Goal: Task Accomplishment & Management: Complete application form

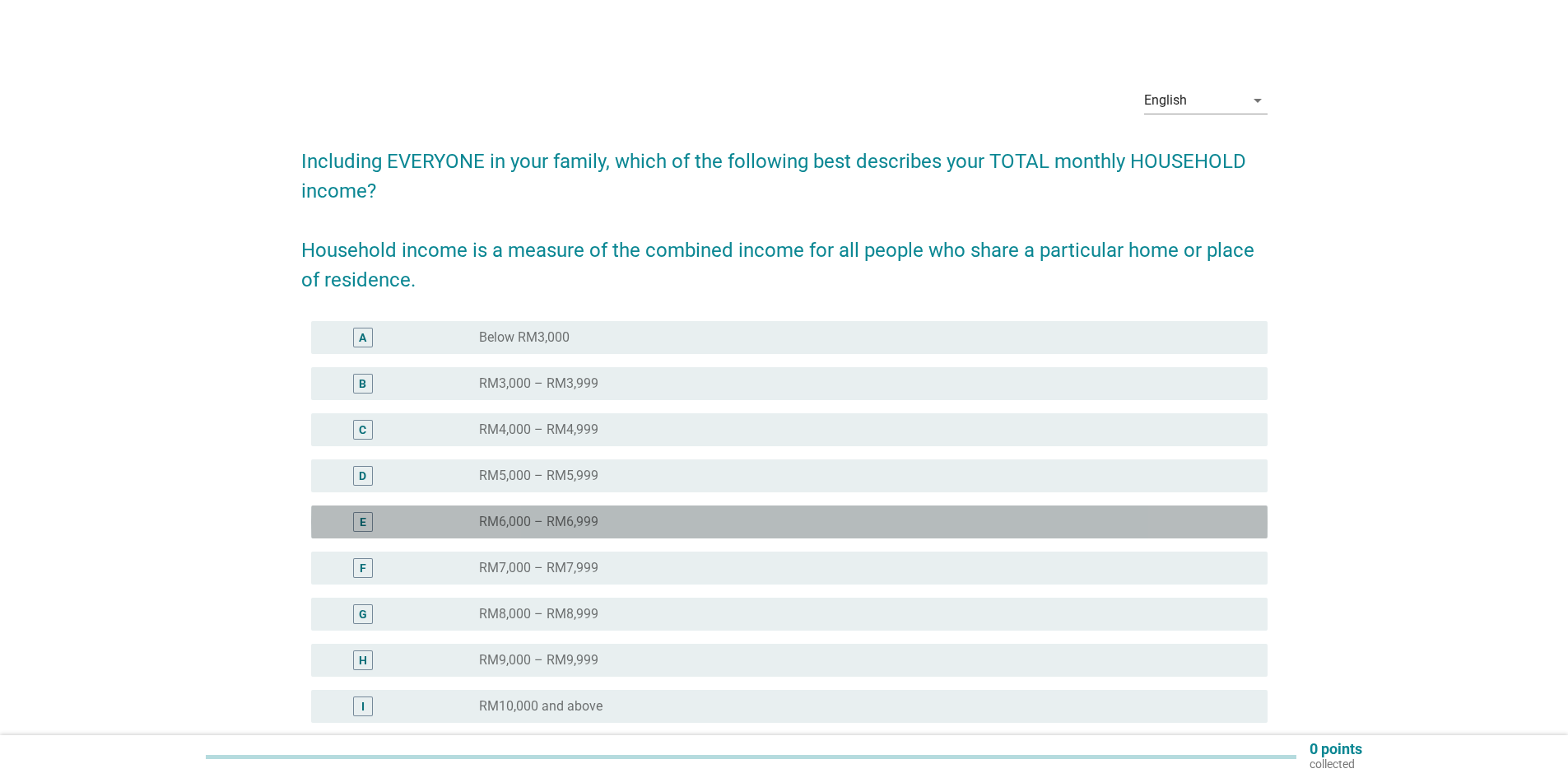
click at [580, 516] on label "RM6,000 – RM6,999" at bounding box center [538, 521] width 119 height 17
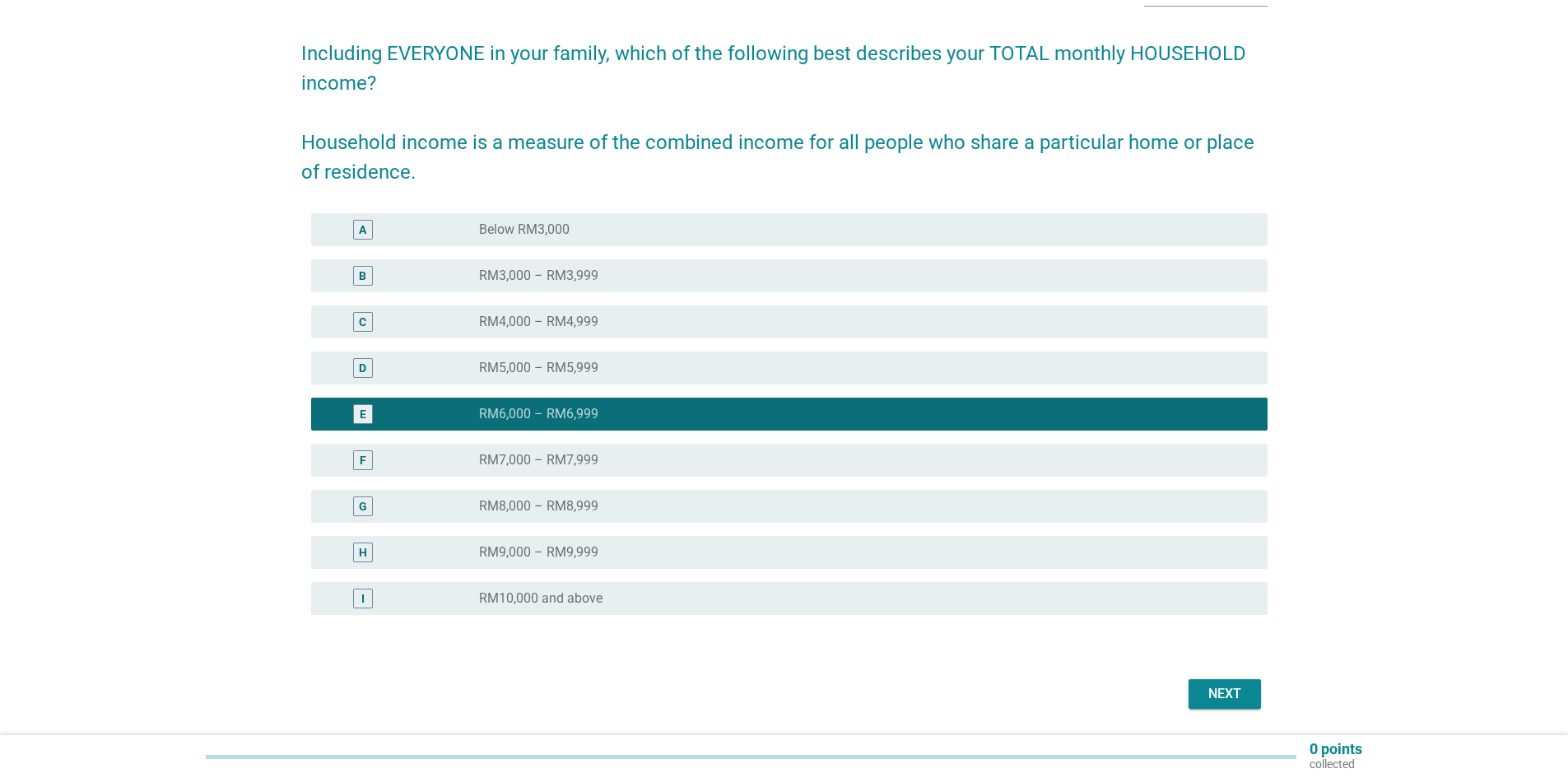
scroll to position [161, 0]
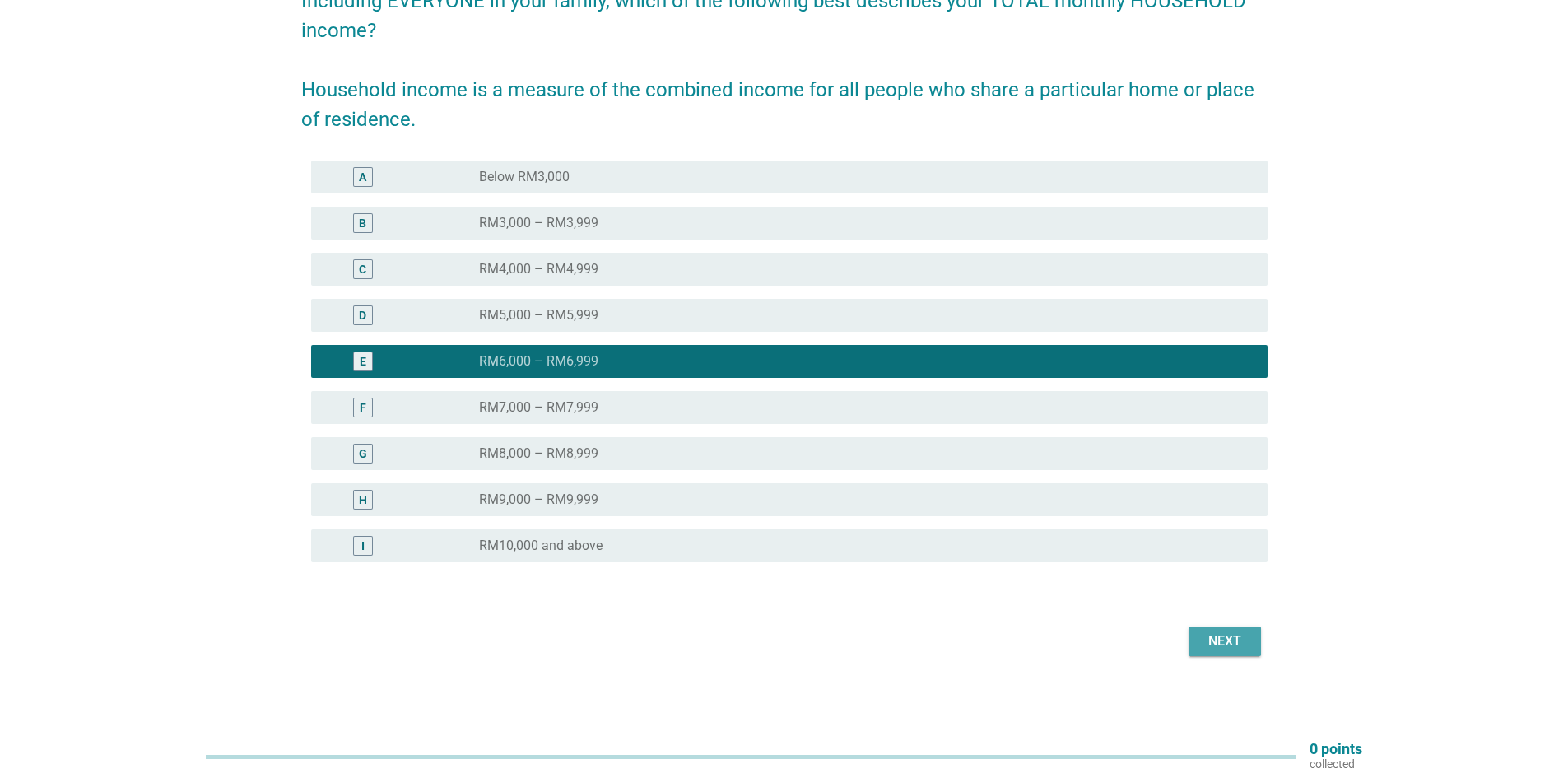
click at [1219, 636] on div "Next" at bounding box center [1225, 640] width 46 height 19
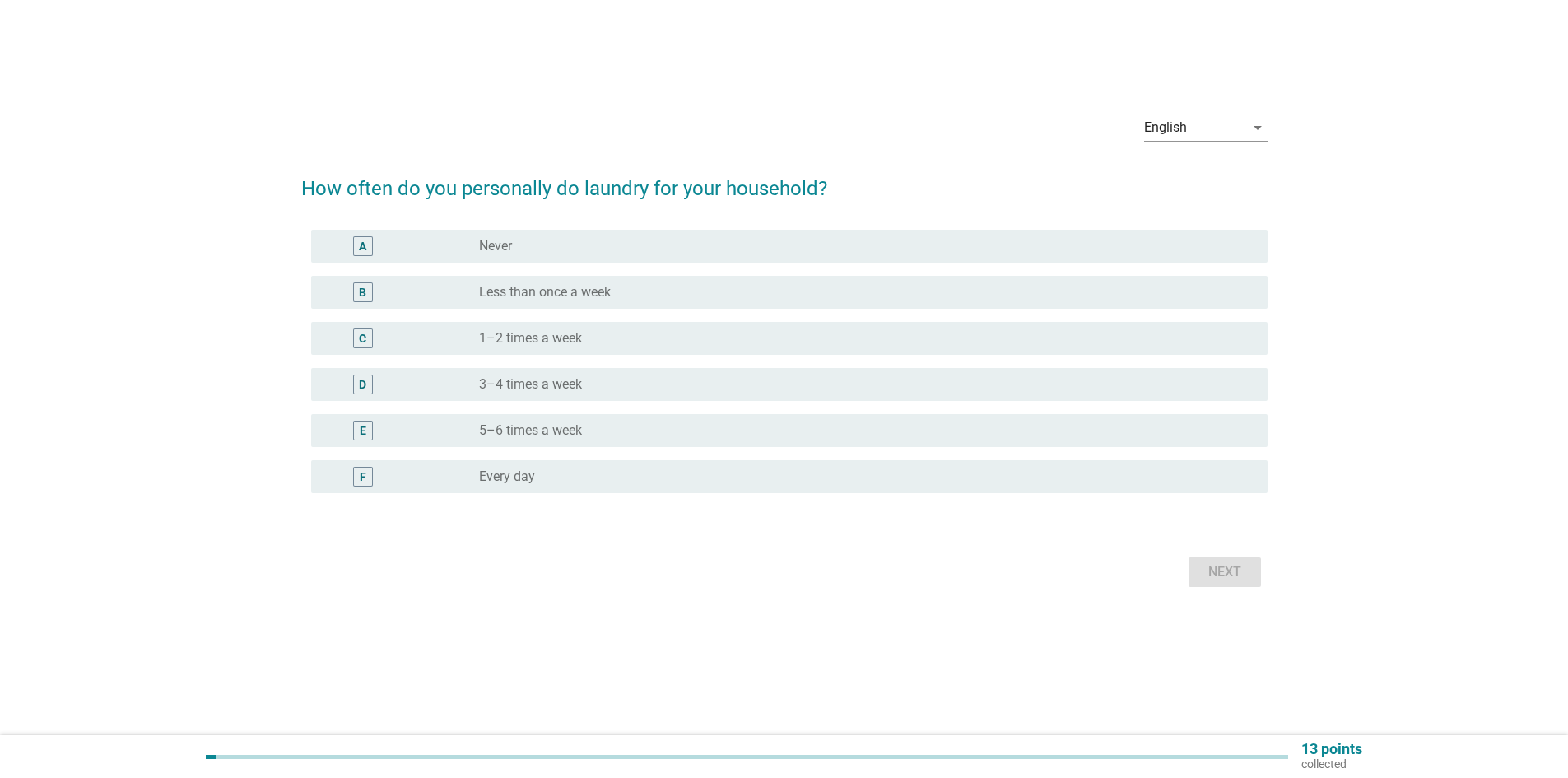
scroll to position [0, 0]
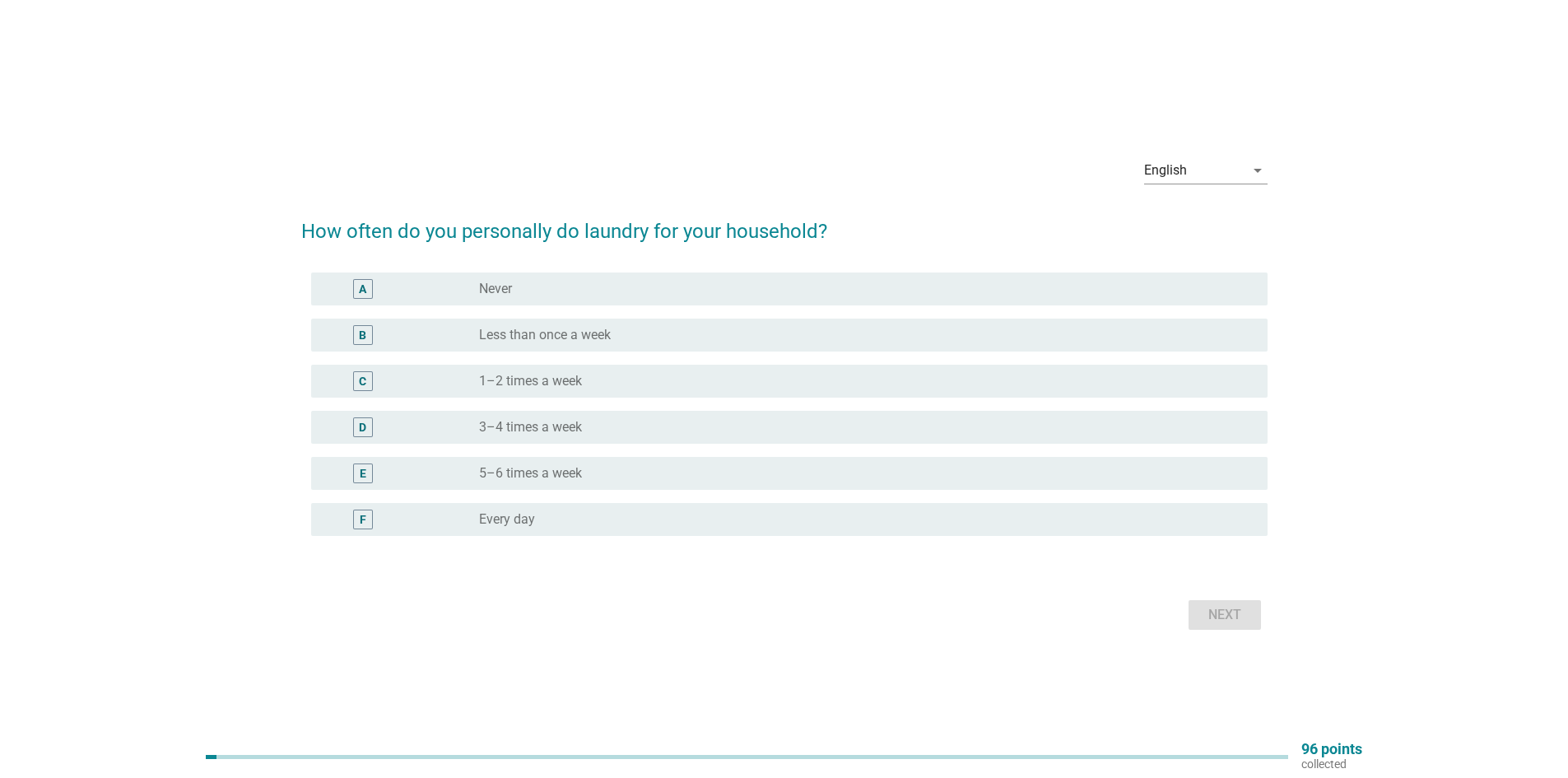
click at [568, 518] on div "radio_button_unchecked Every day" at bounding box center [860, 520] width 762 height 17
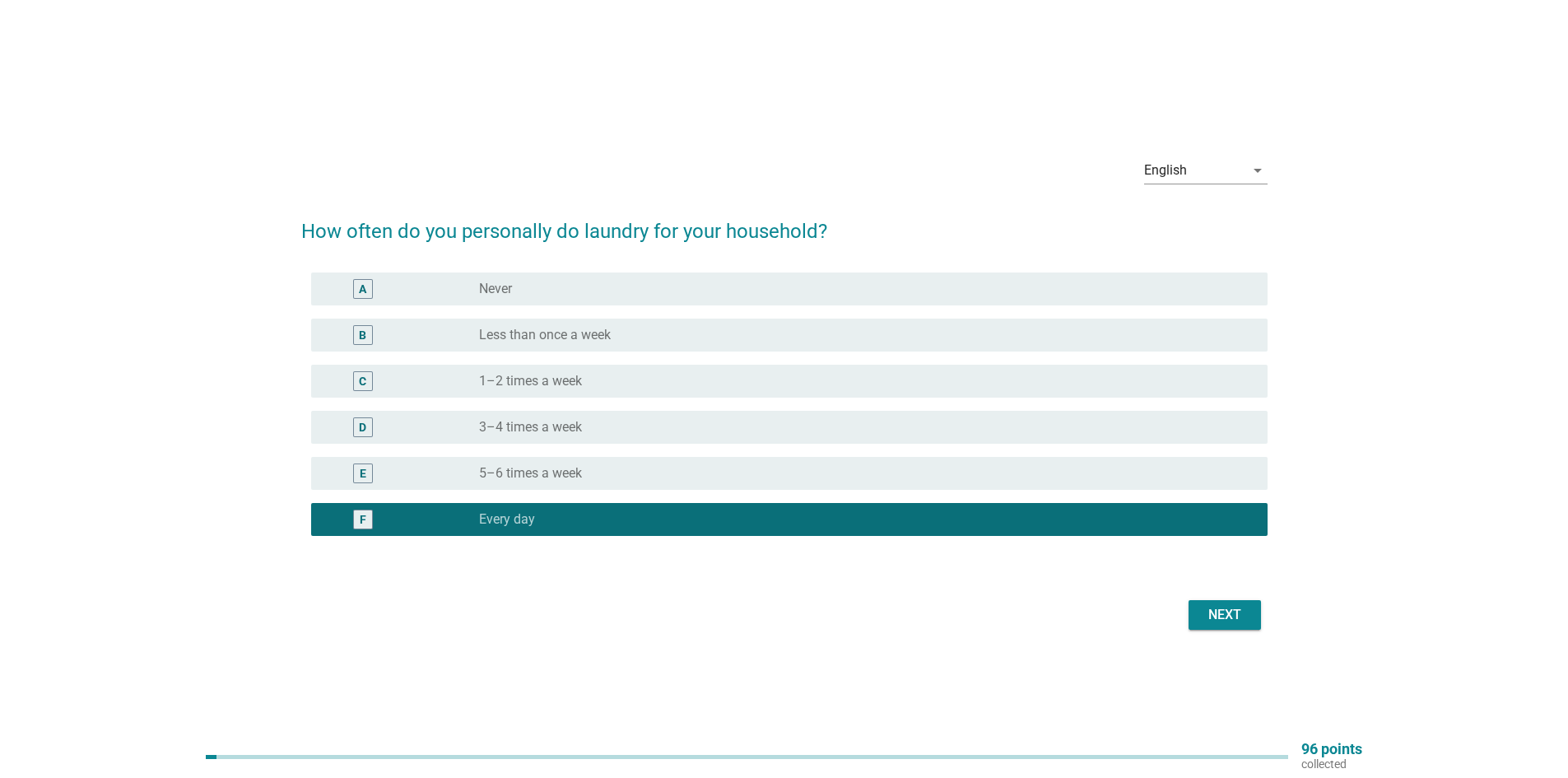
click at [1202, 606] on div "Next" at bounding box center [1225, 614] width 46 height 19
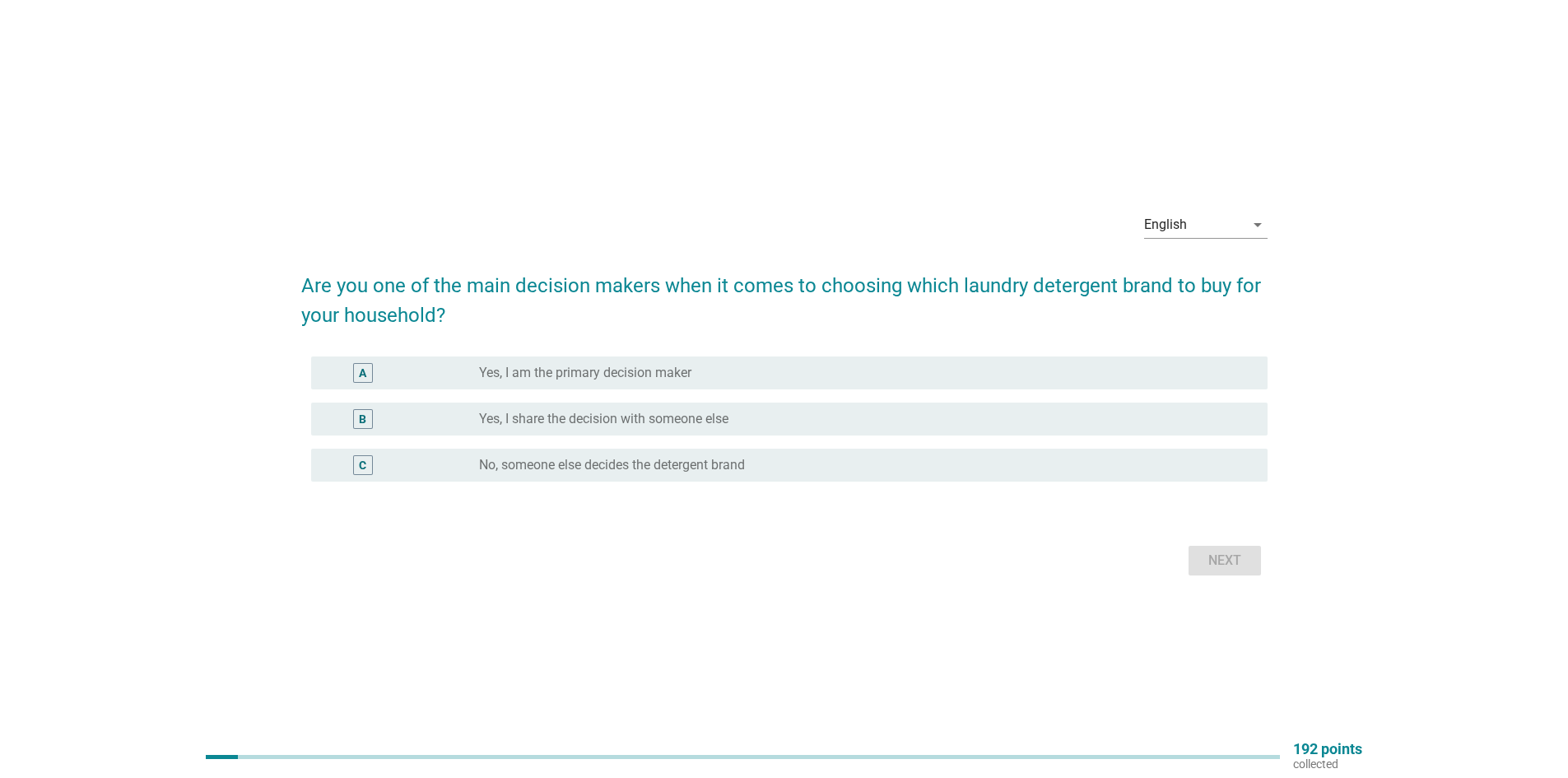
click at [714, 432] on div "B radio_button_unchecked Yes, I share the decision with someone else" at bounding box center [789, 419] width 956 height 33
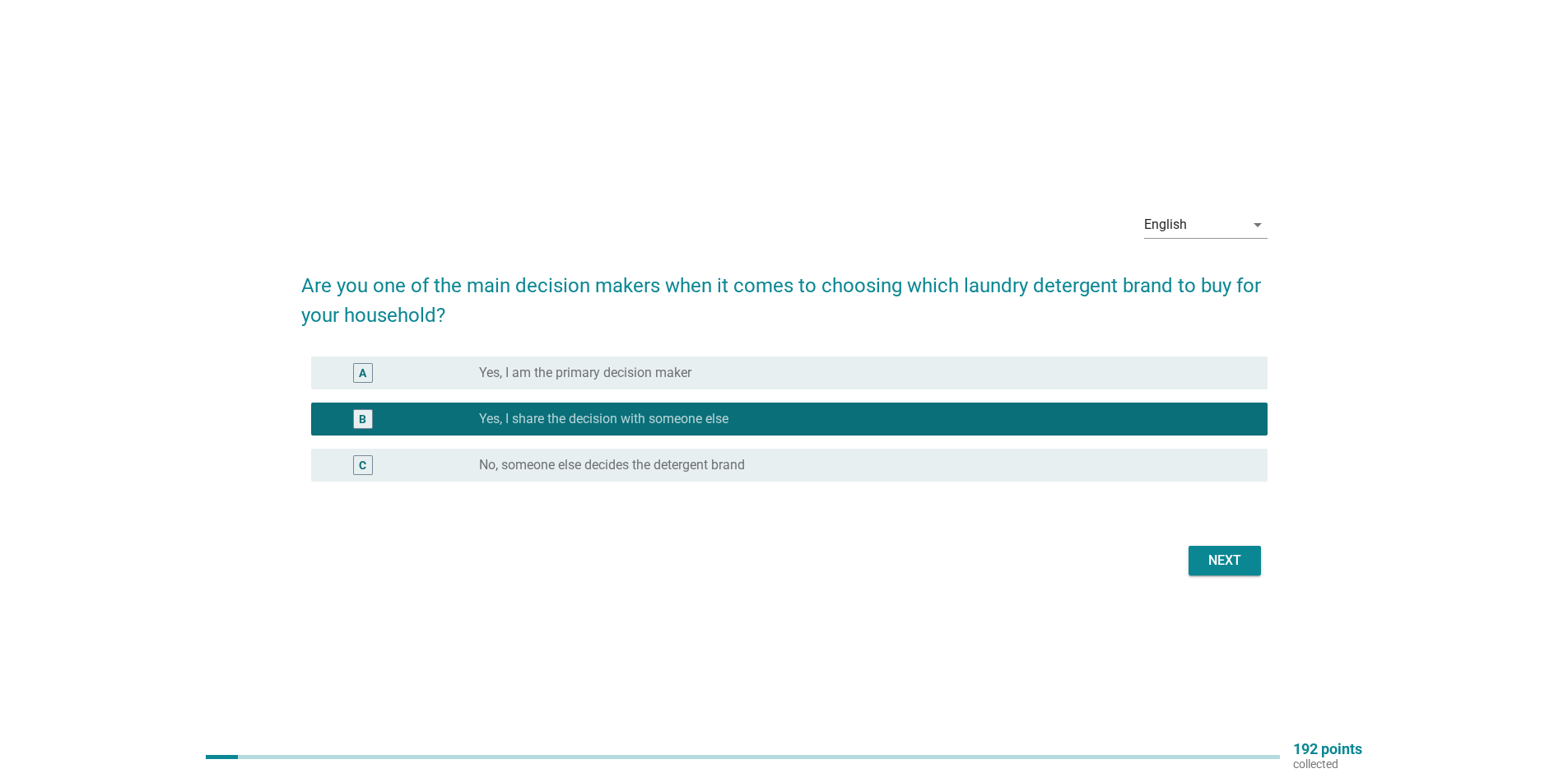
click at [1239, 559] on div "Next" at bounding box center [1225, 560] width 46 height 19
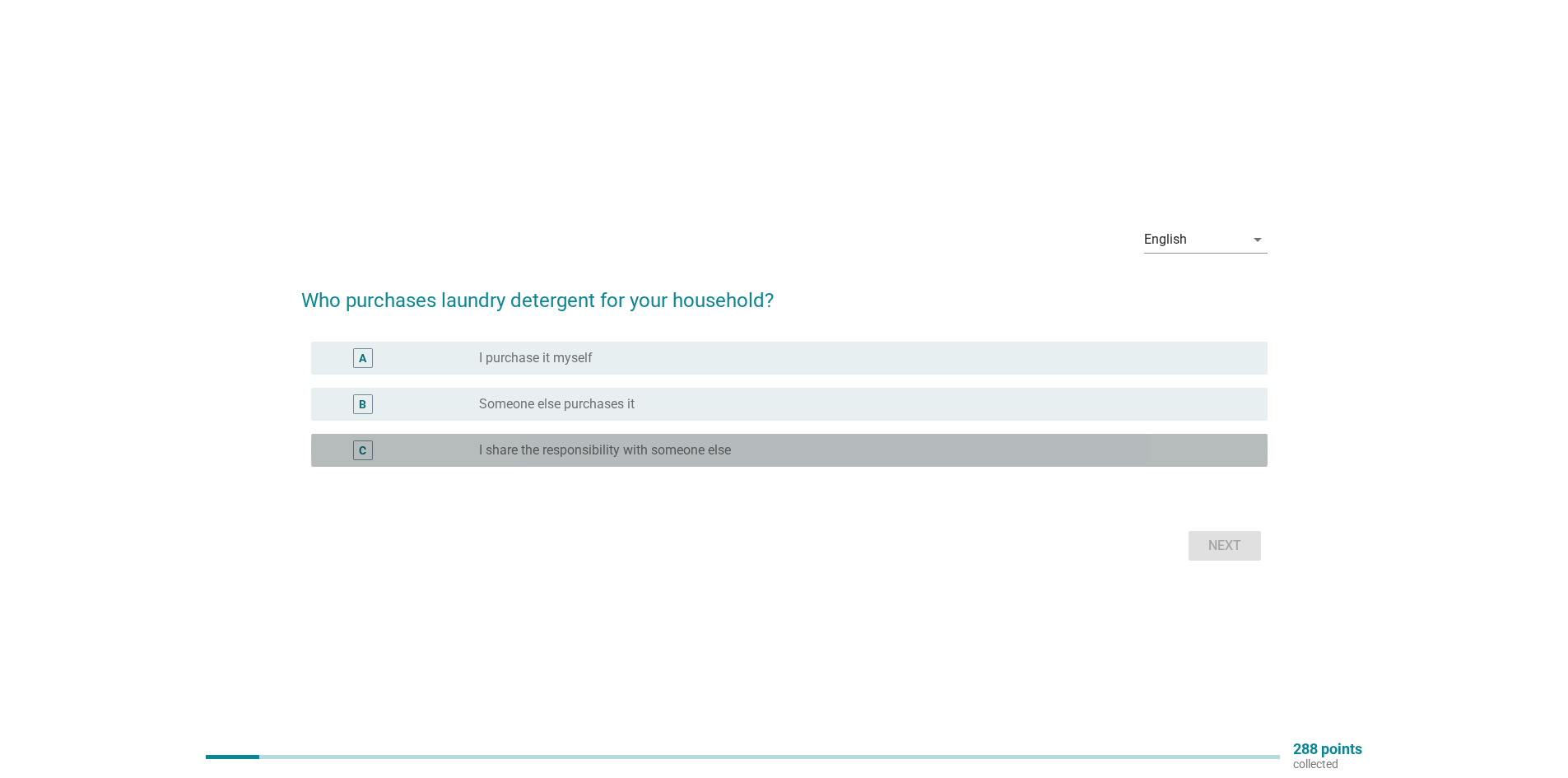
click at [775, 452] on div "radio_button_unchecked I share the responsibility with someone else" at bounding box center [860, 450] width 762 height 17
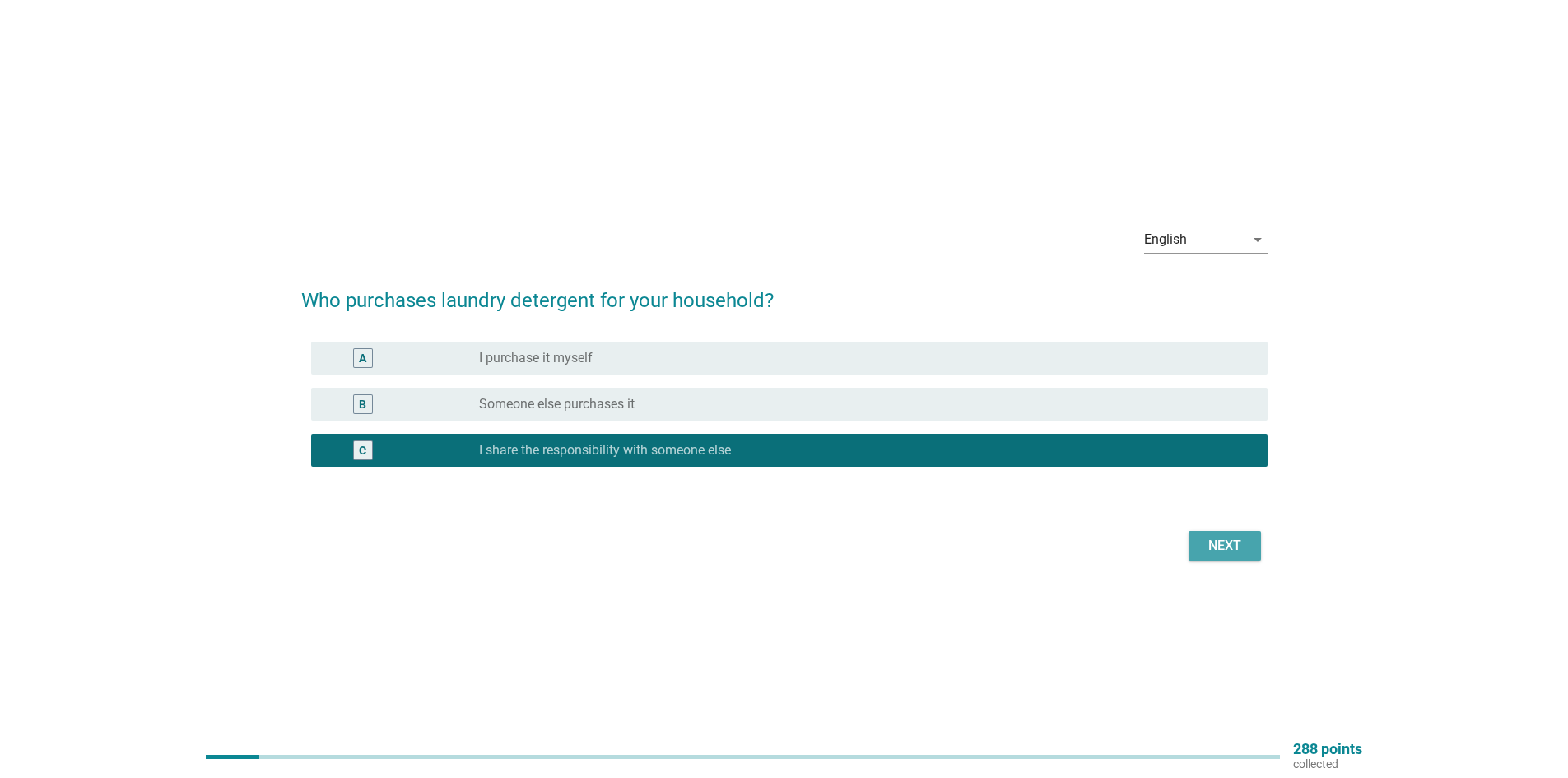
click at [1235, 547] on div "Next" at bounding box center [1225, 545] width 46 height 19
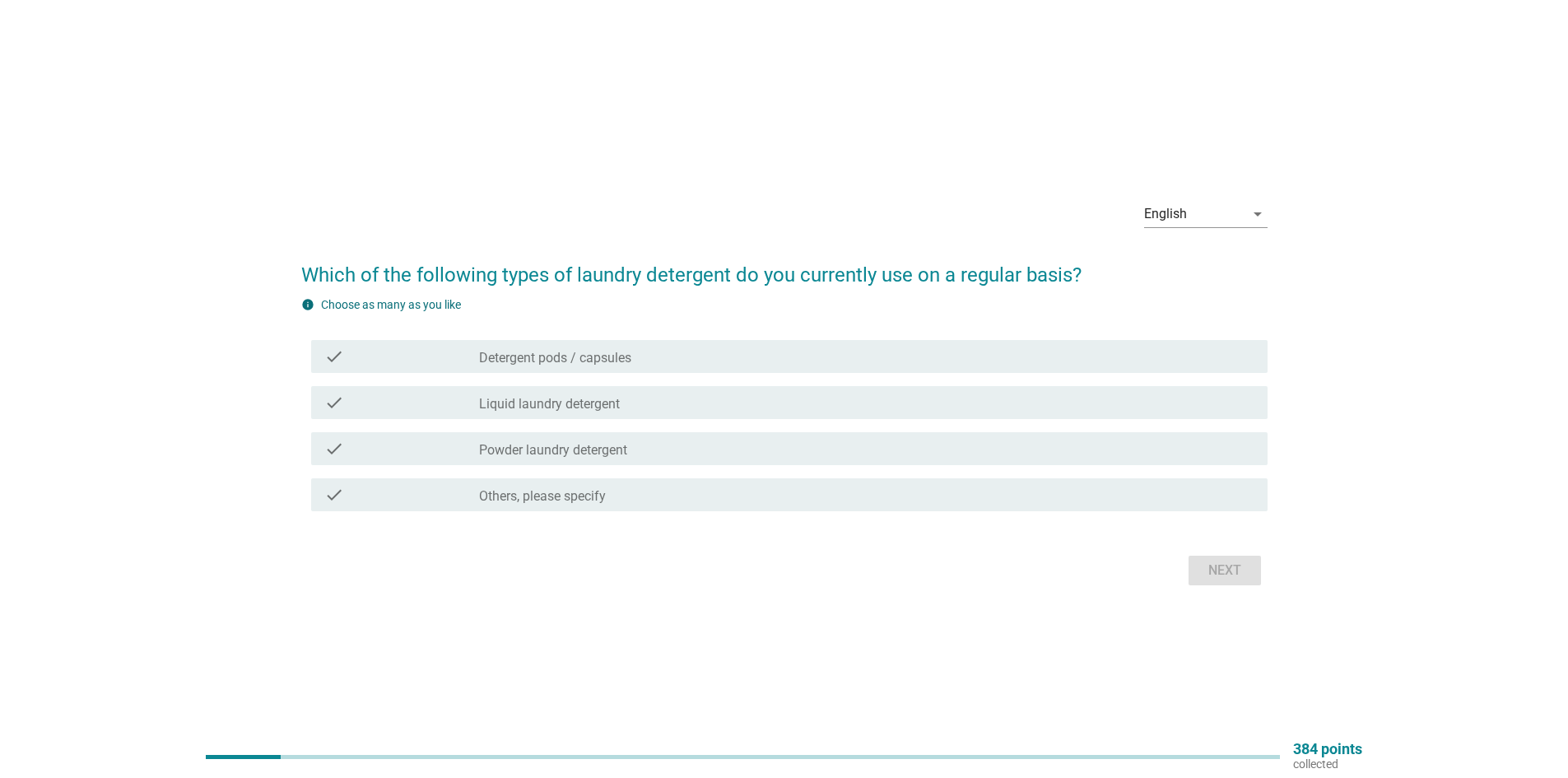
click at [631, 350] on label "Detergent pods / capsules" at bounding box center [555, 358] width 152 height 17
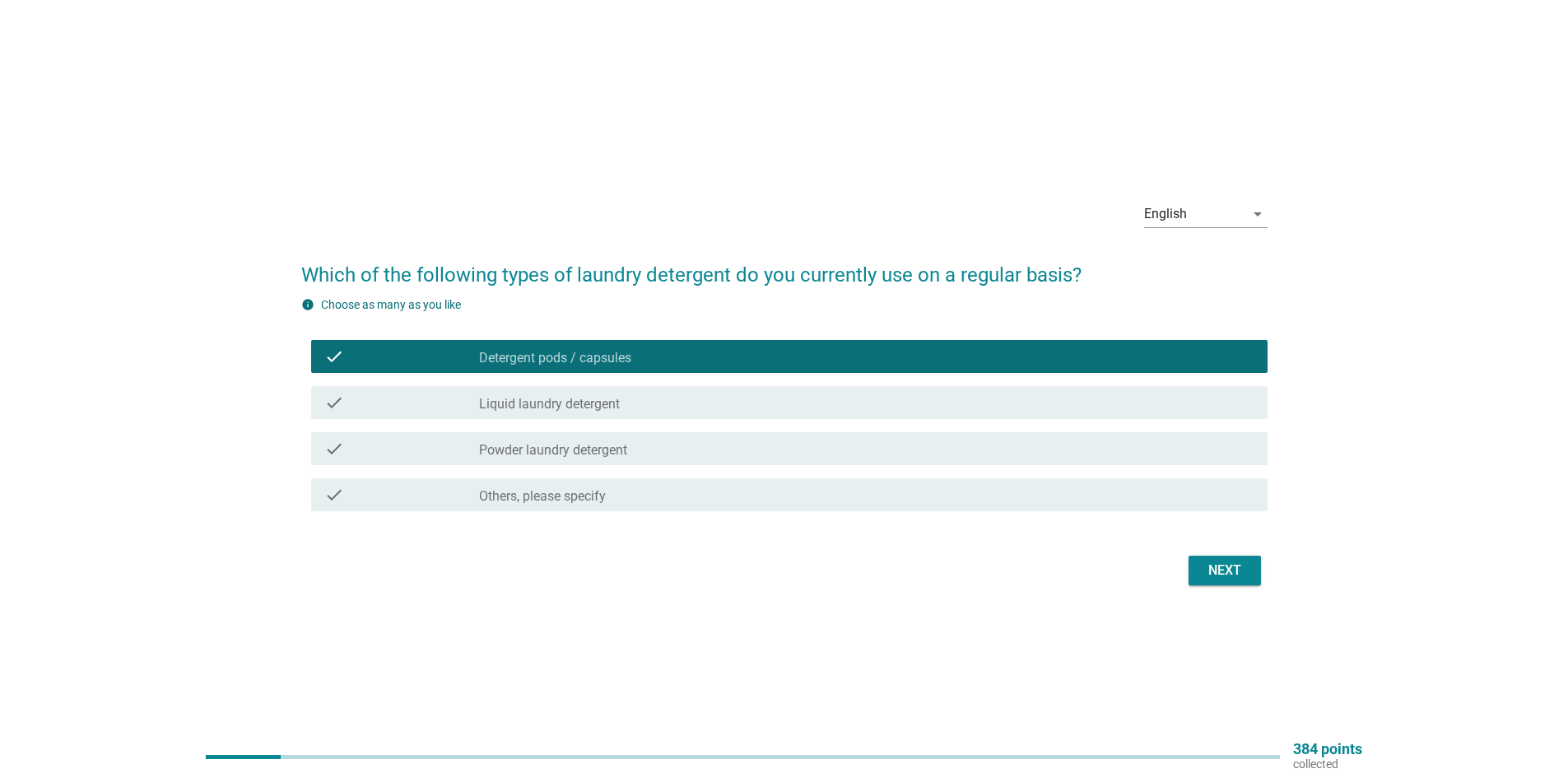
click at [532, 458] on label "Powder laundry detergent" at bounding box center [553, 450] width 148 height 17
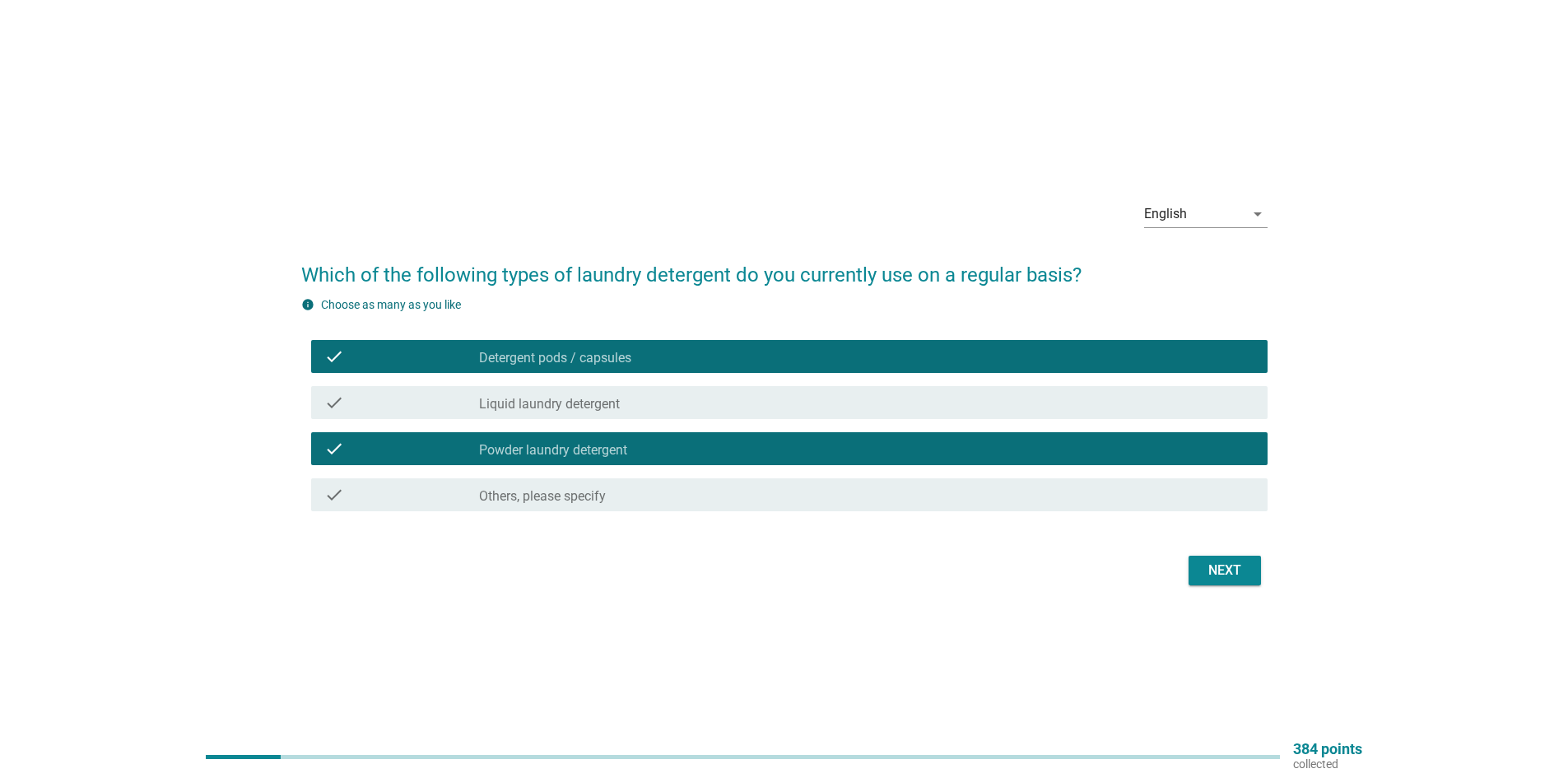
click at [629, 410] on div "check_box_outline_blank Liquid laundry detergent" at bounding box center [867, 401] width 775 height 19
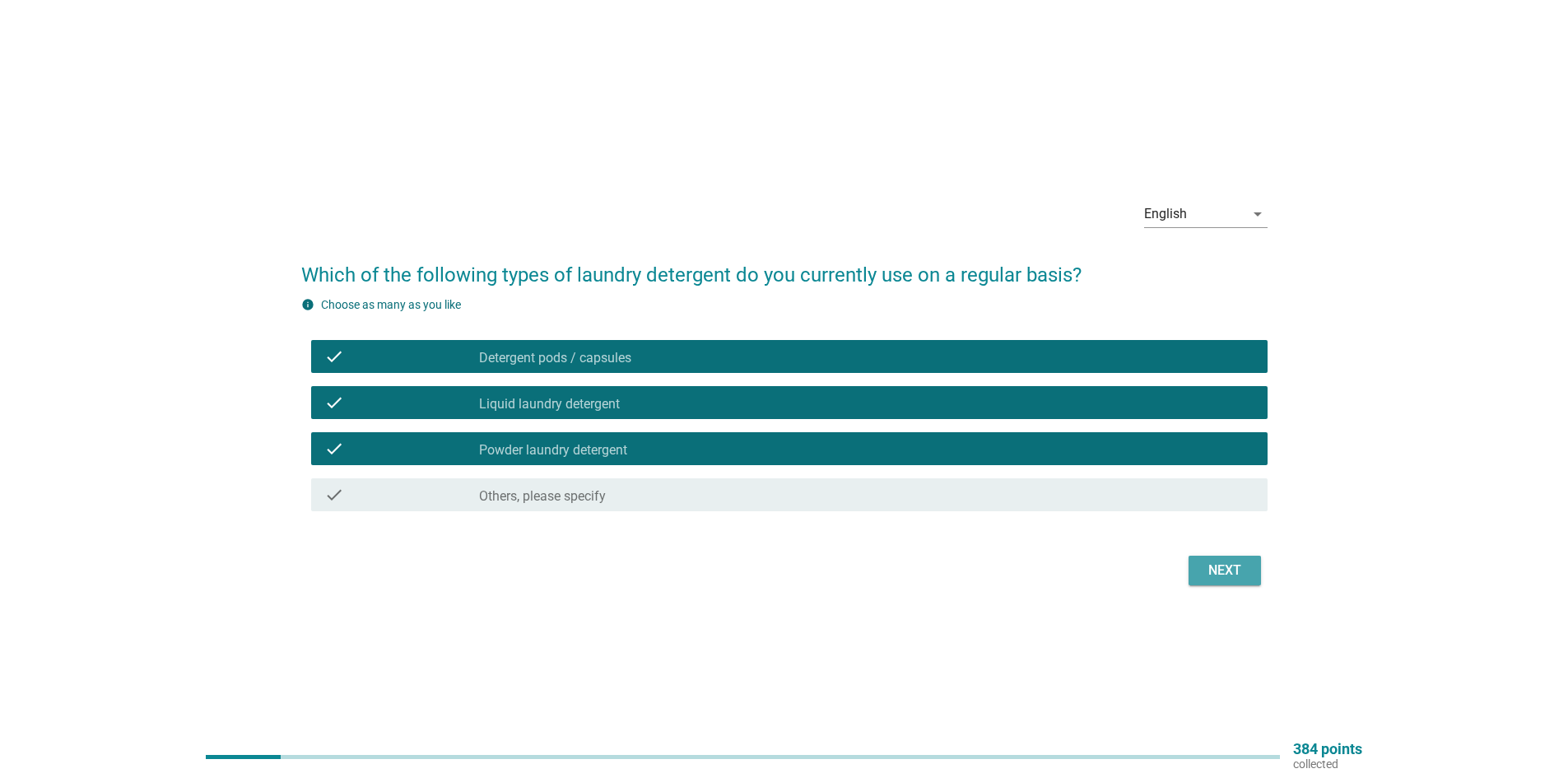
click at [1227, 572] on div "Next" at bounding box center [1225, 569] width 46 height 19
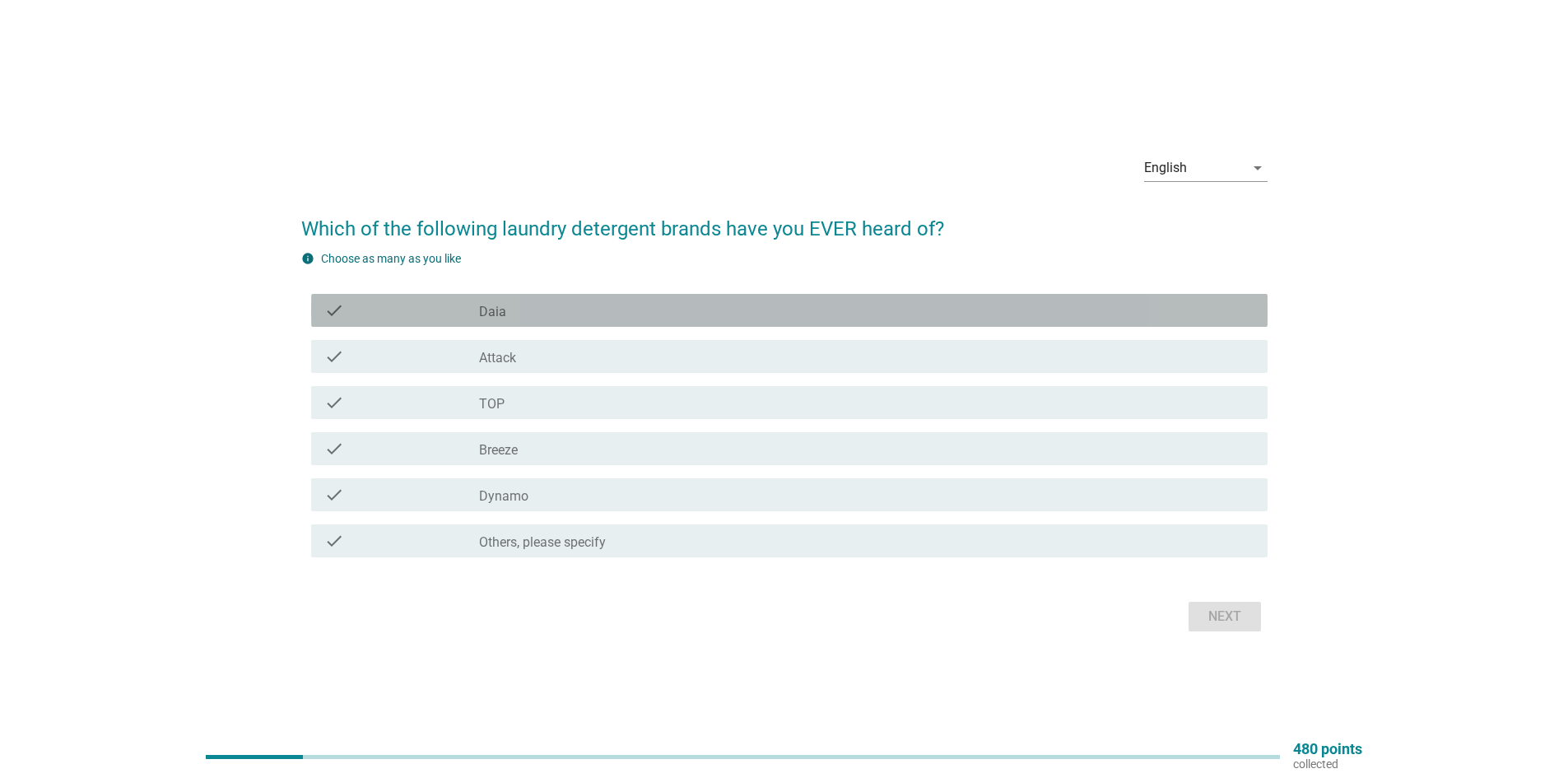
click at [548, 315] on div "check_box_outline_blank Daia" at bounding box center [867, 309] width 775 height 19
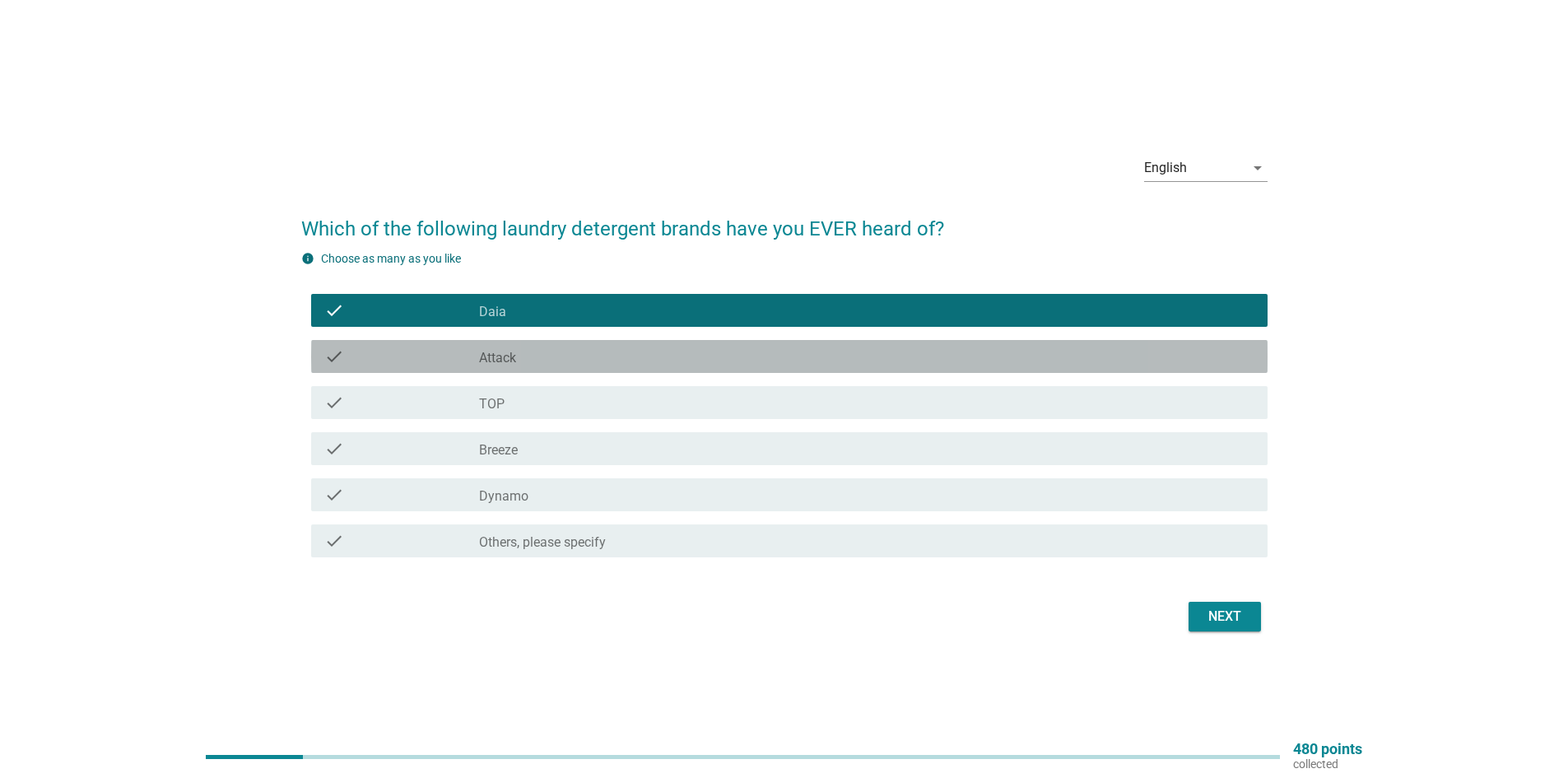
click at [528, 359] on div "check_box_outline_blank Attack" at bounding box center [867, 355] width 775 height 19
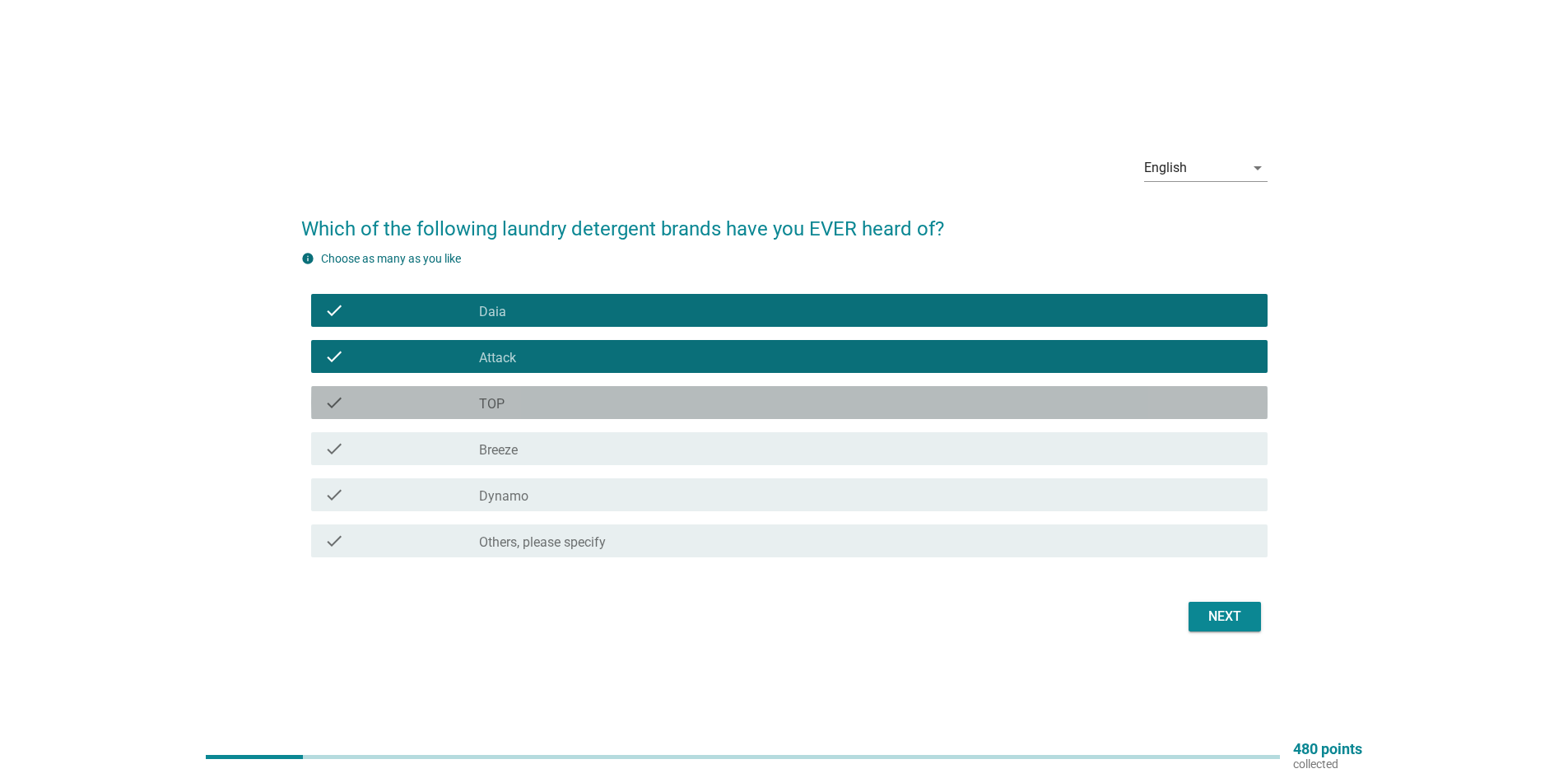
click at [531, 413] on div "check check_box_outline_blank TOP" at bounding box center [789, 402] width 956 height 33
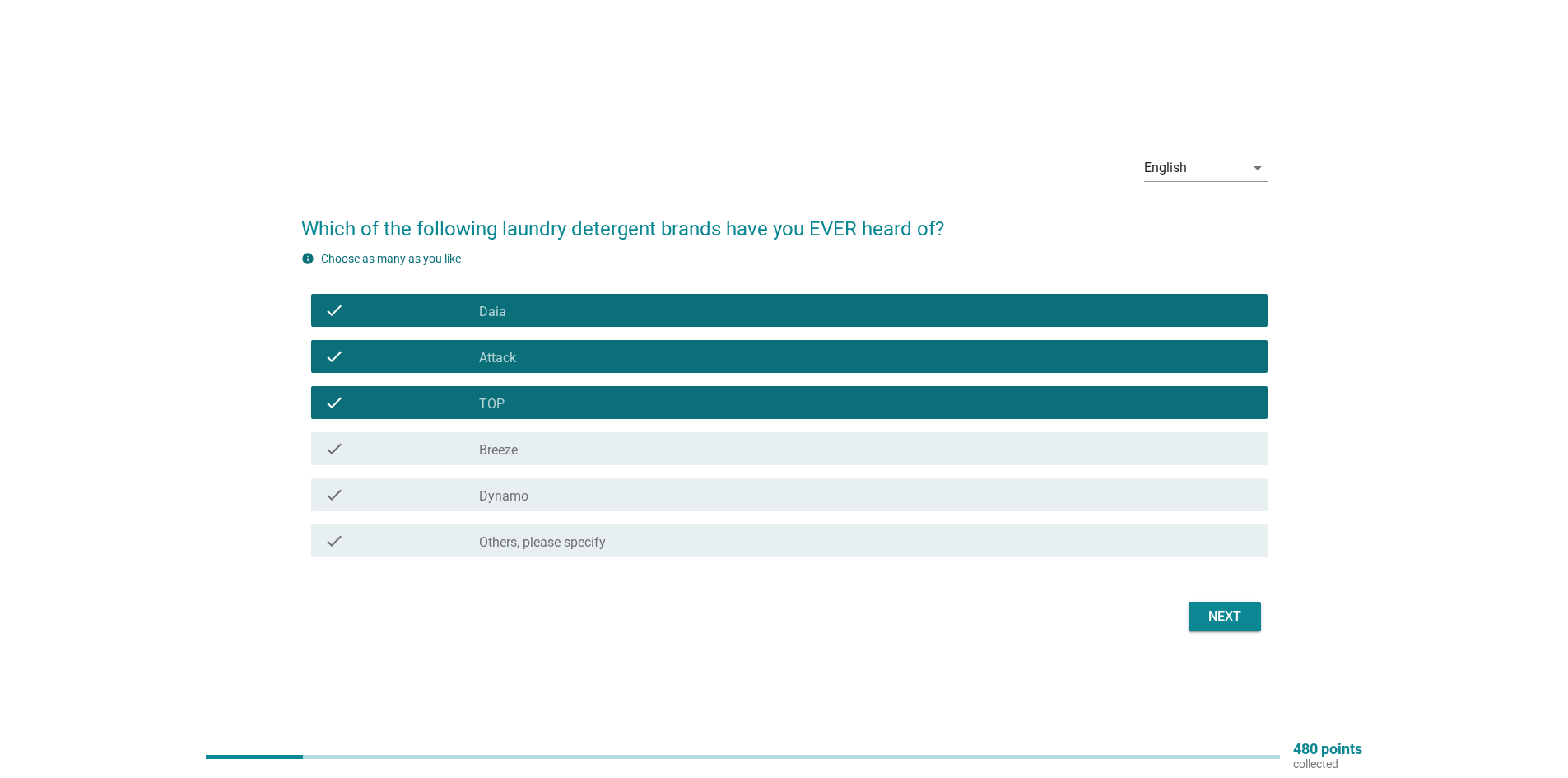
click at [523, 449] on div "check_box_outline_blank Breeze" at bounding box center [867, 448] width 775 height 19
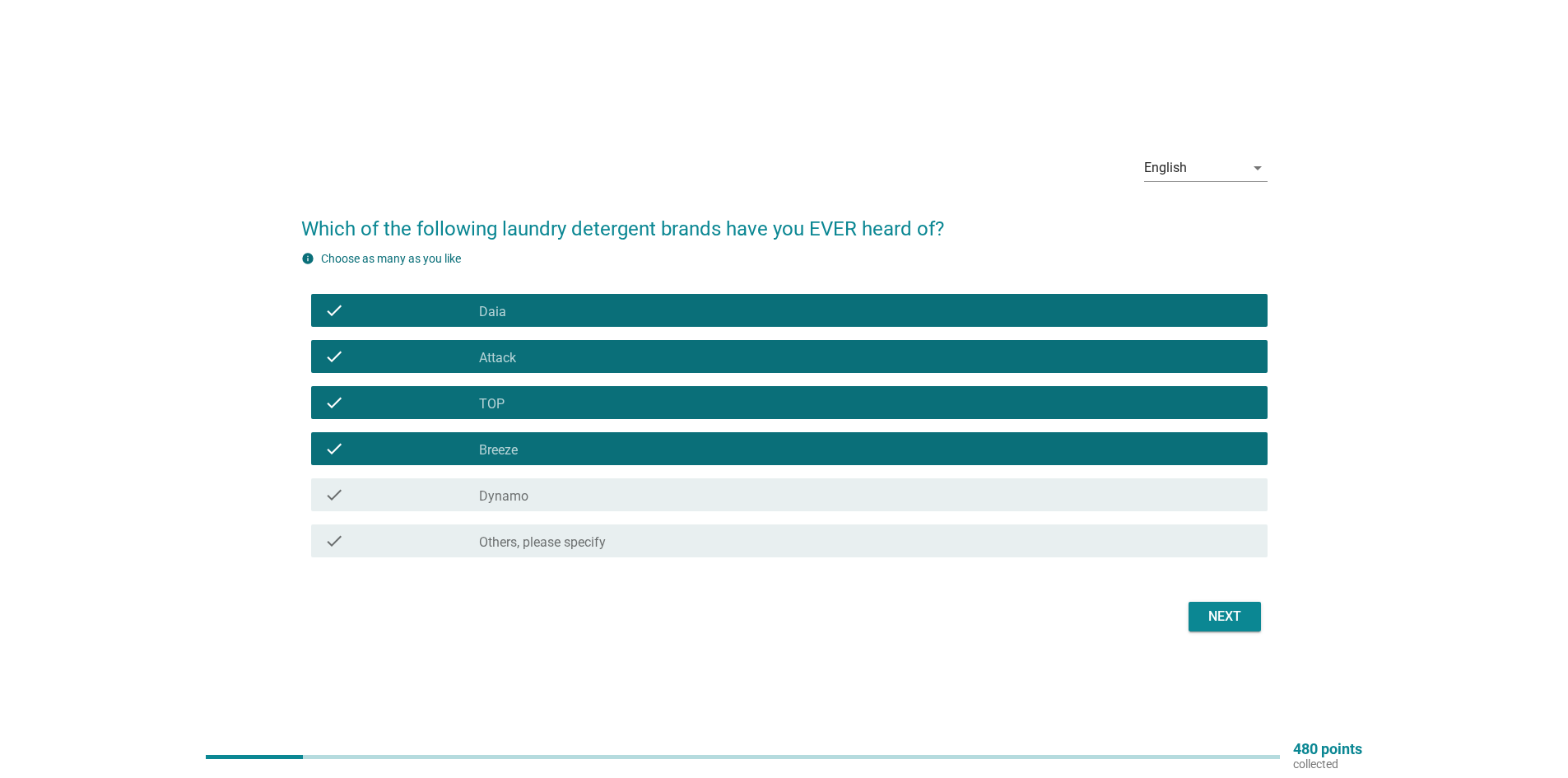
click at [528, 486] on div "check_box_outline_blank Dynamo" at bounding box center [867, 494] width 775 height 19
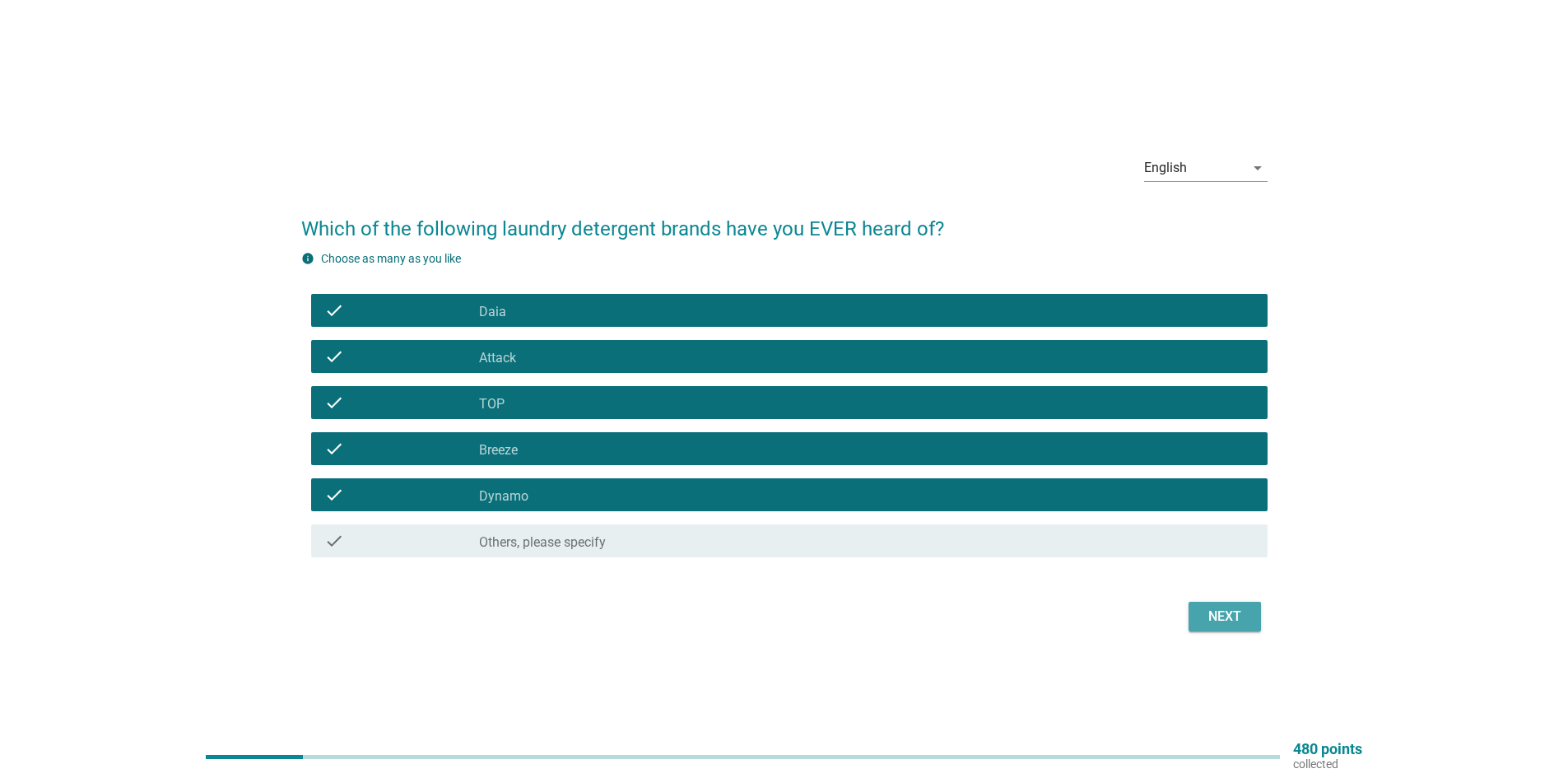
click at [1199, 620] on button "Next" at bounding box center [1225, 616] width 72 height 30
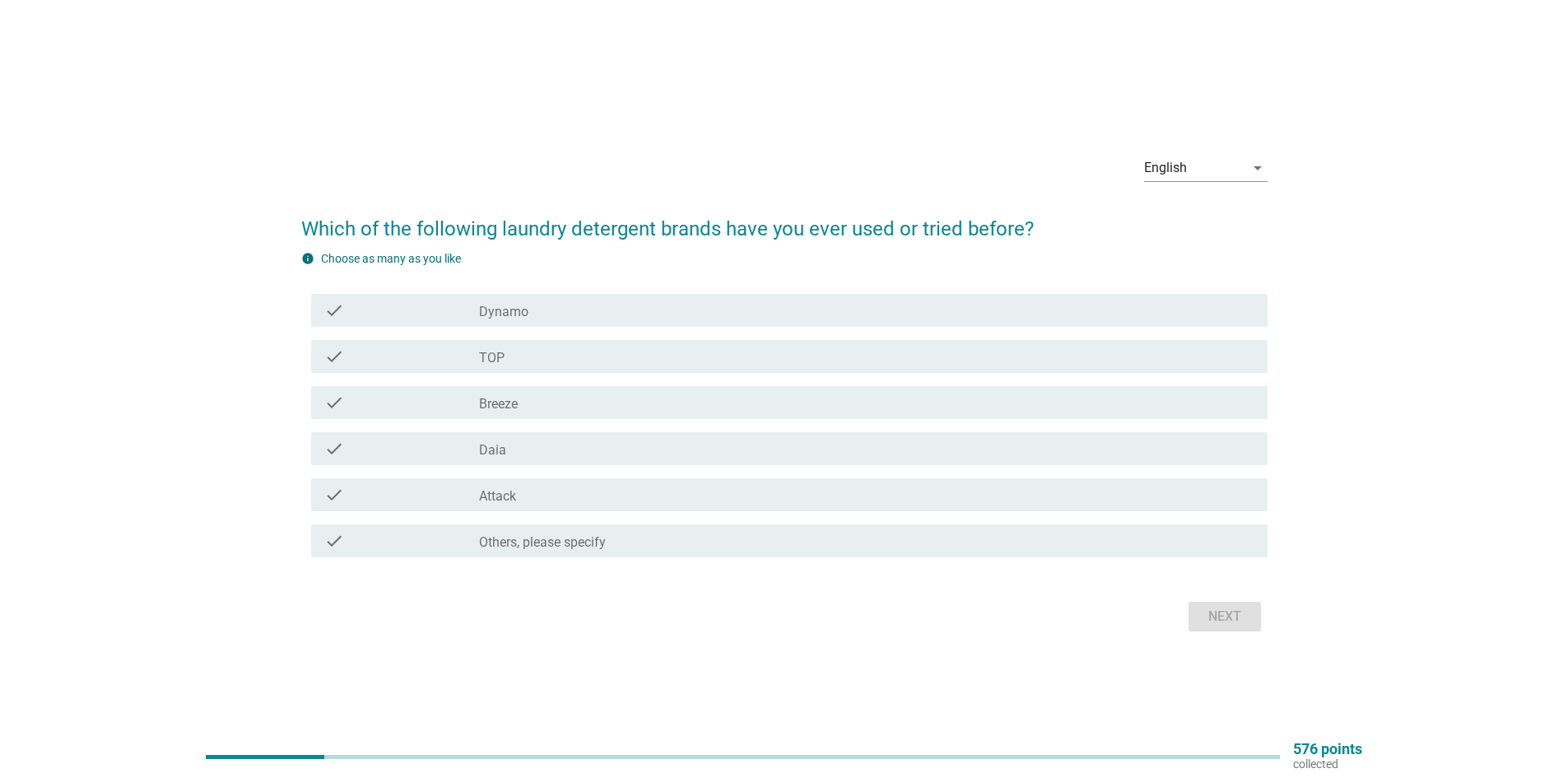
click at [578, 315] on div "check_box_outline_blank Dynamo" at bounding box center [867, 309] width 775 height 19
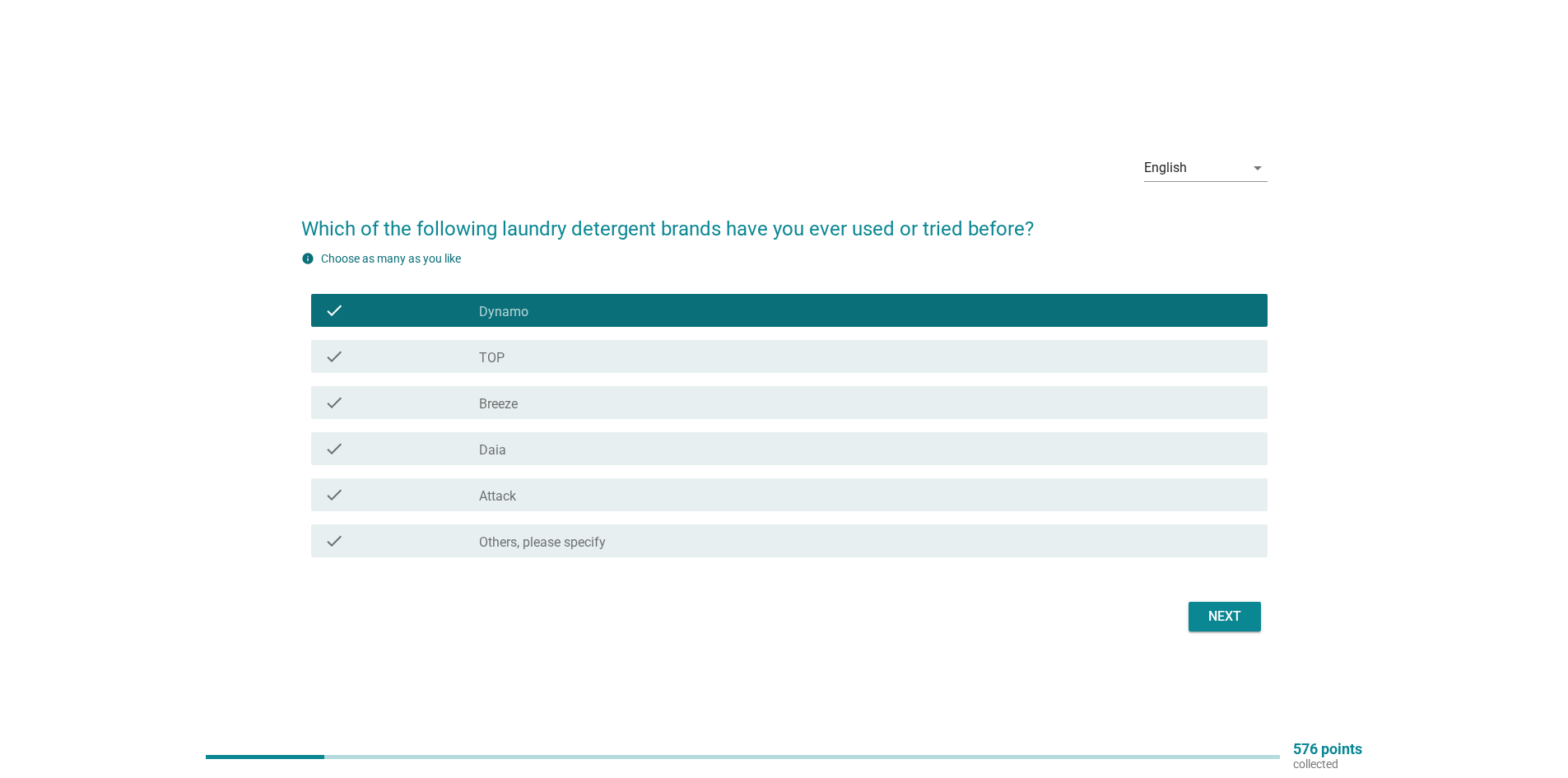
click at [550, 360] on div "check_box_outline_blank TOP" at bounding box center [867, 355] width 775 height 19
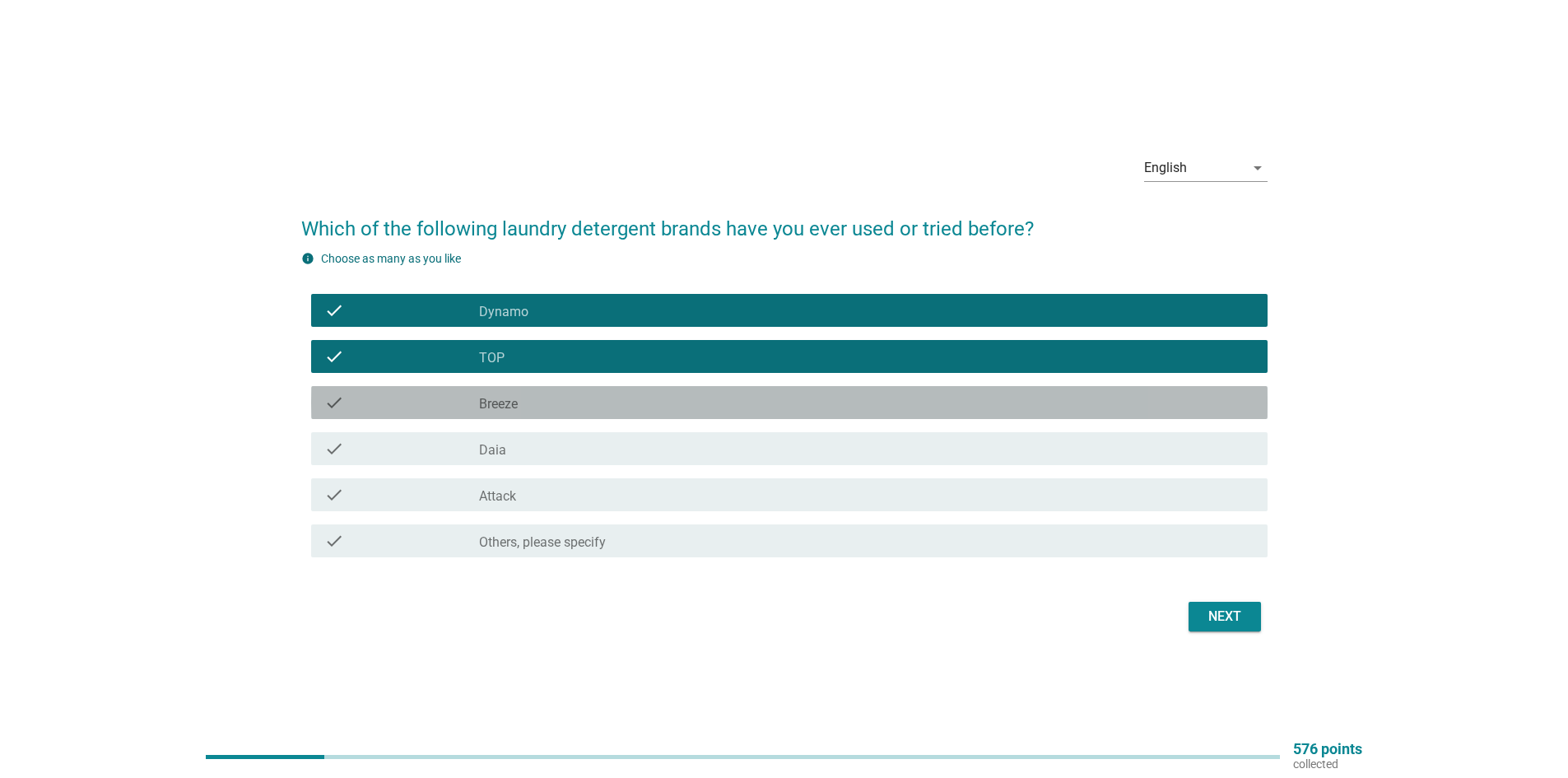
click at [514, 391] on div "check check_box_outline_blank Breeze" at bounding box center [789, 402] width 956 height 33
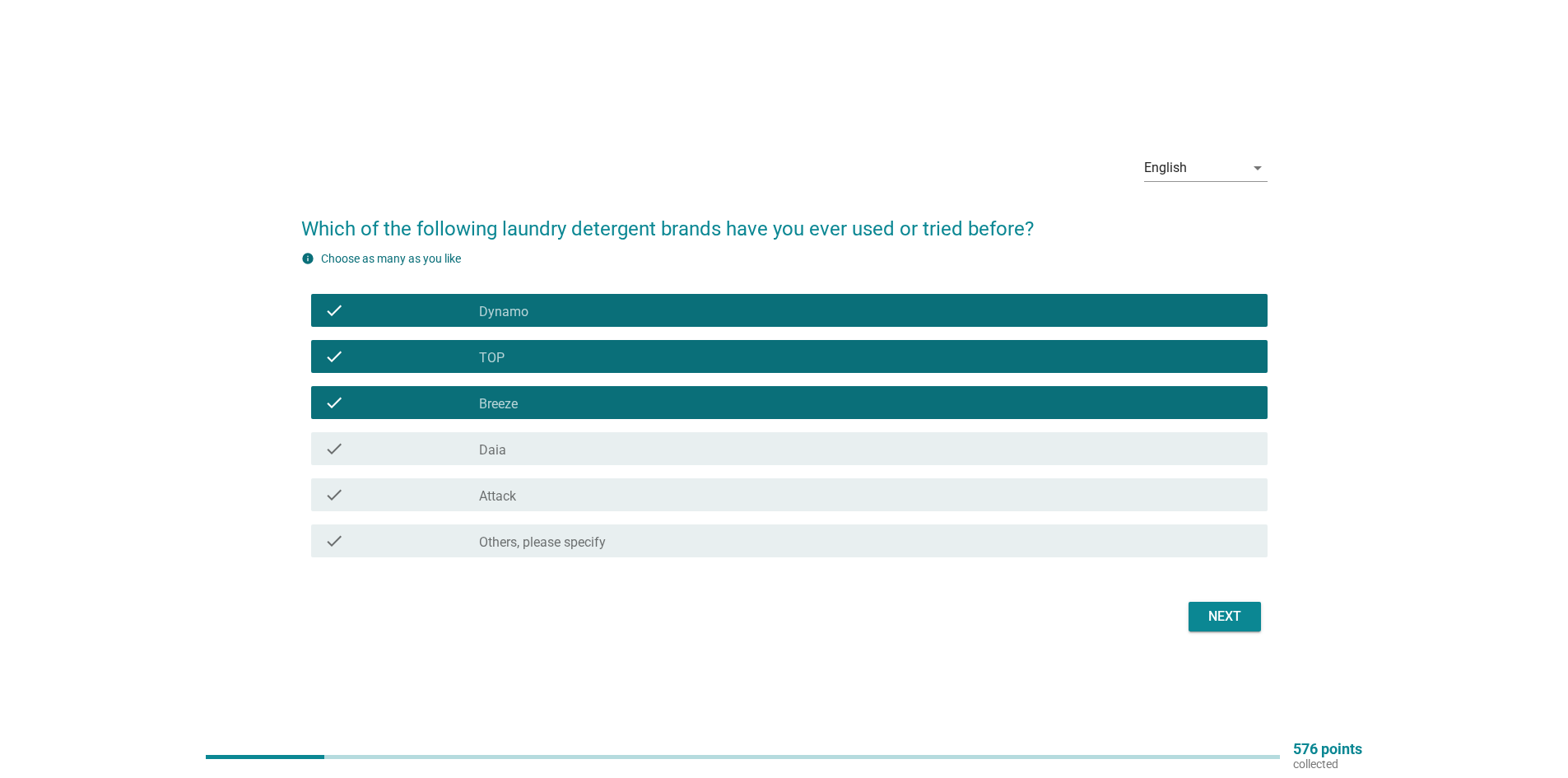
drag, startPoint x: 535, startPoint y: 462, endPoint x: 535, endPoint y: 473, distance: 11.0
click at [534, 463] on div "check check_box_outline_blank Daia" at bounding box center [789, 449] width 956 height 33
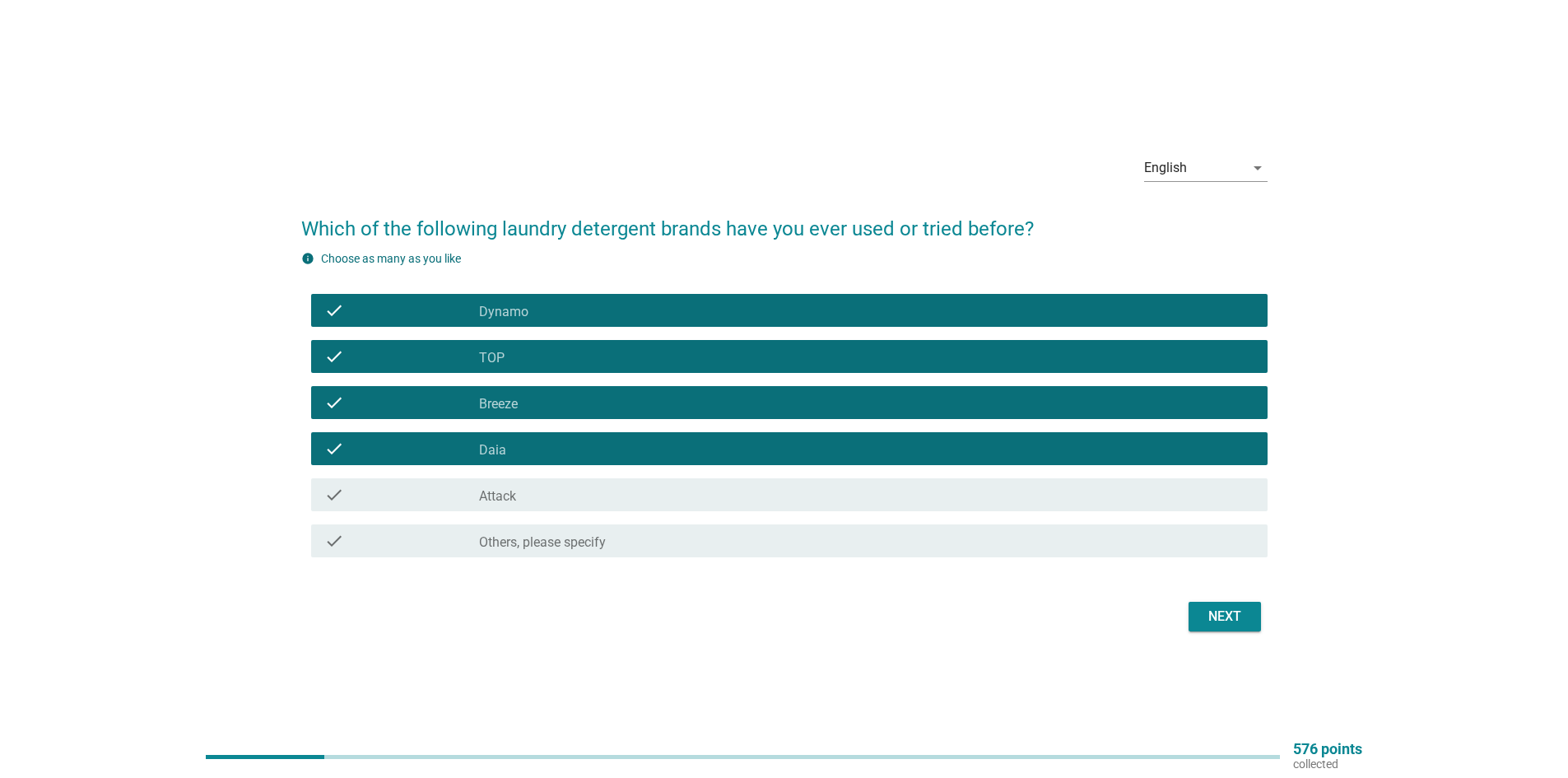
click at [550, 506] on div "check check_box_outline_blank Attack" at bounding box center [789, 495] width 956 height 33
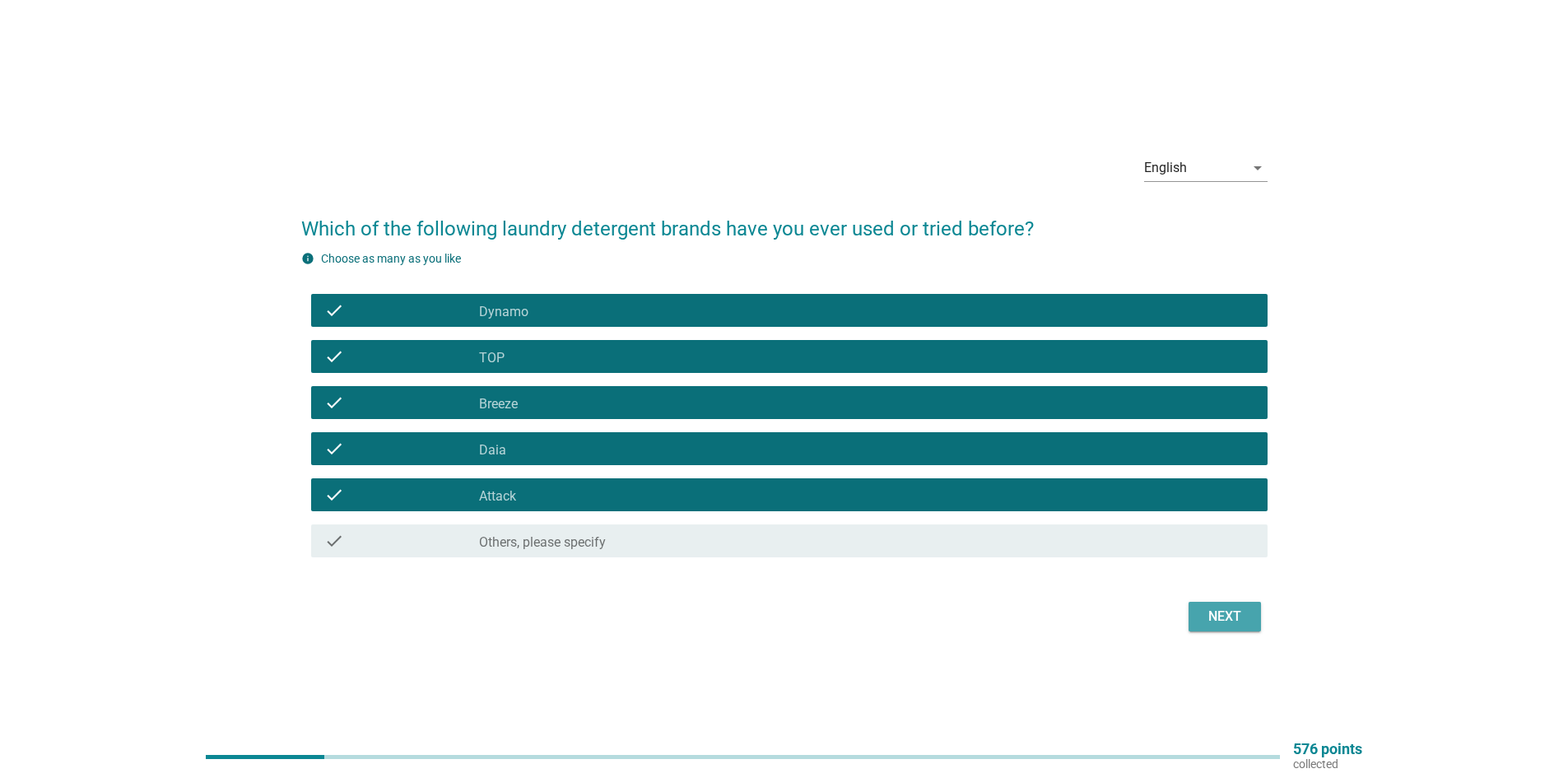
click at [1252, 614] on button "Next" at bounding box center [1225, 616] width 72 height 30
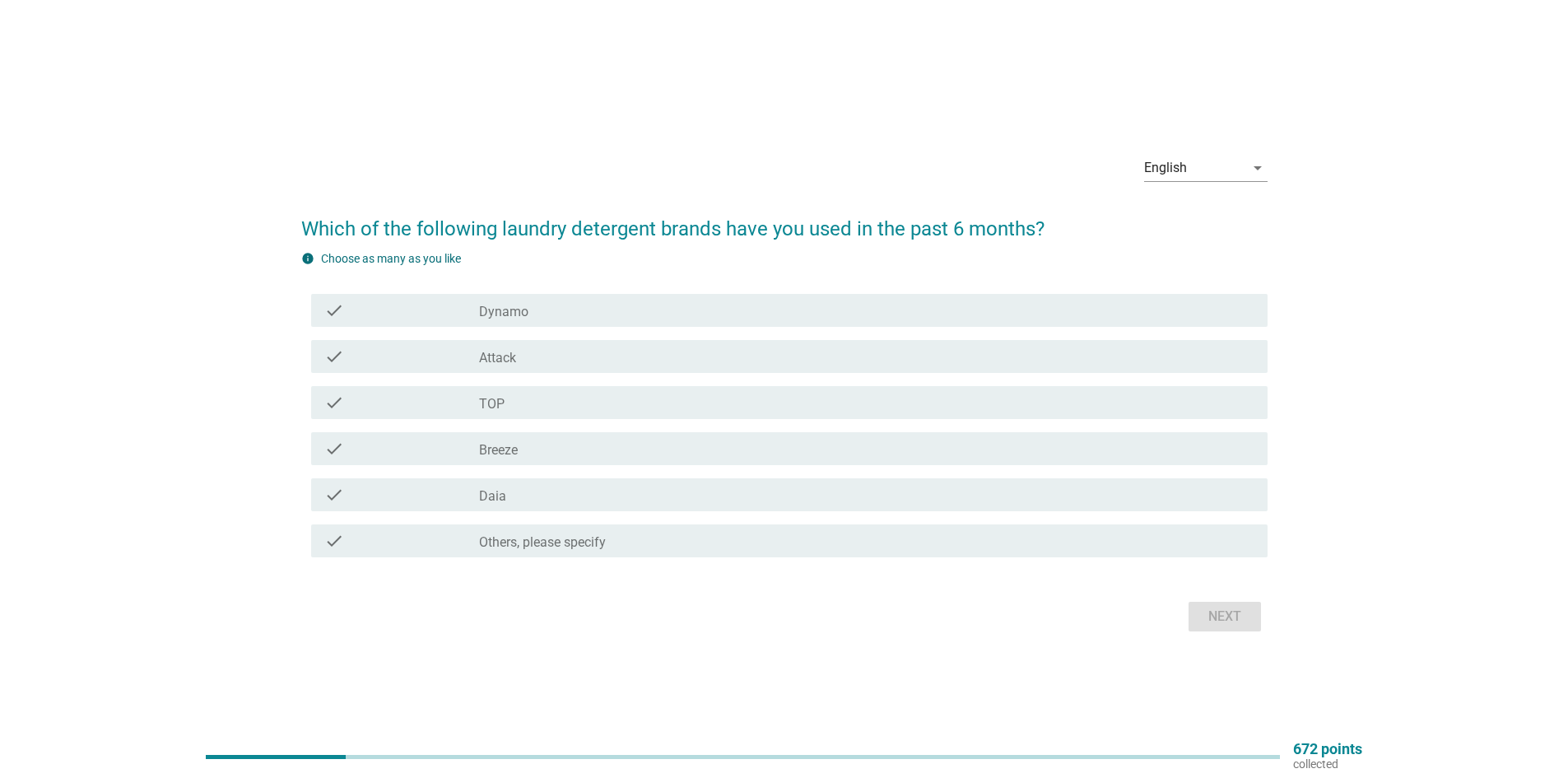
click at [576, 320] on div "check check_box_outline_blank Dynamo" at bounding box center [789, 310] width 956 height 33
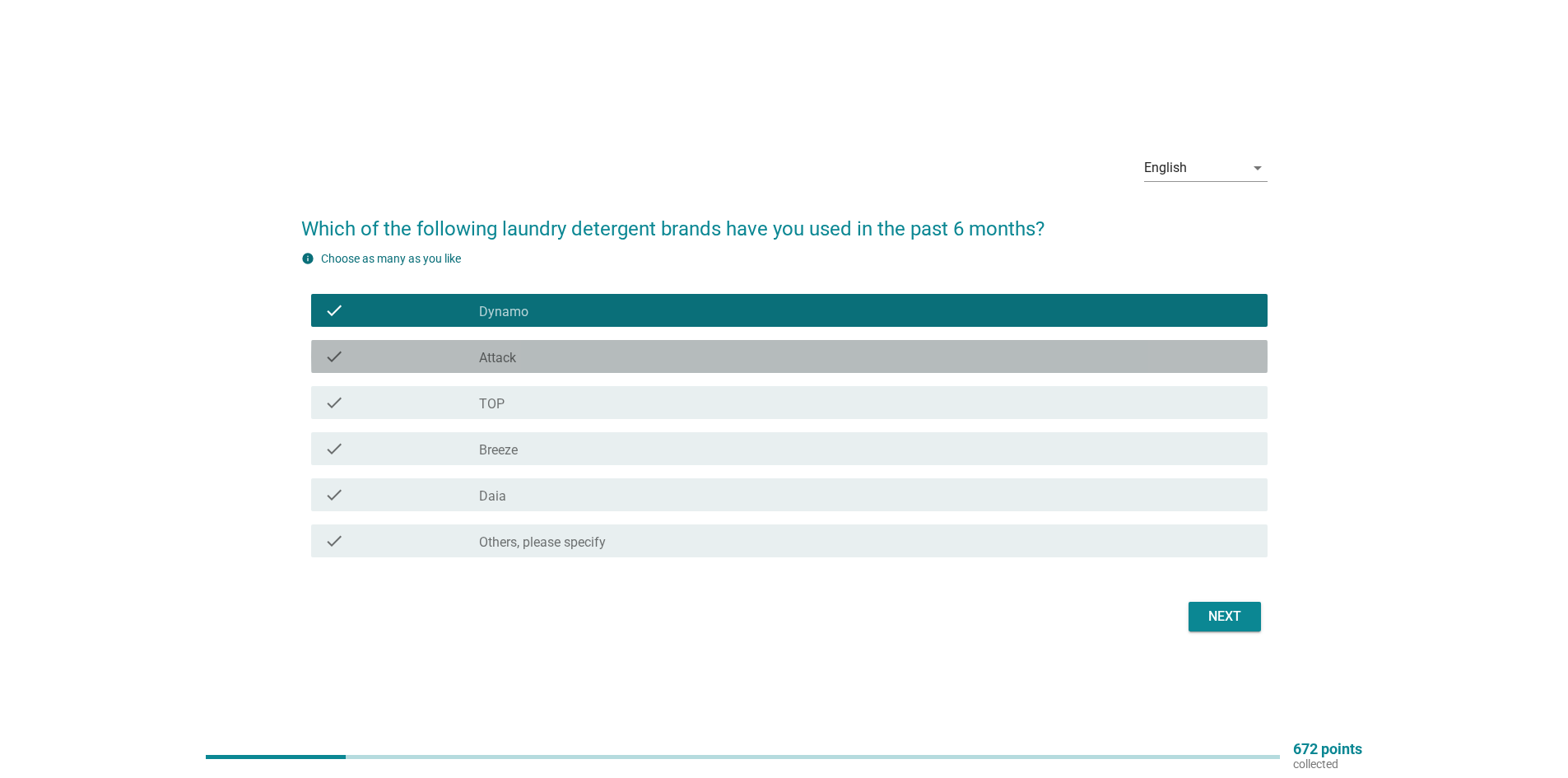
click at [566, 353] on div "check_box Attack" at bounding box center [867, 355] width 775 height 19
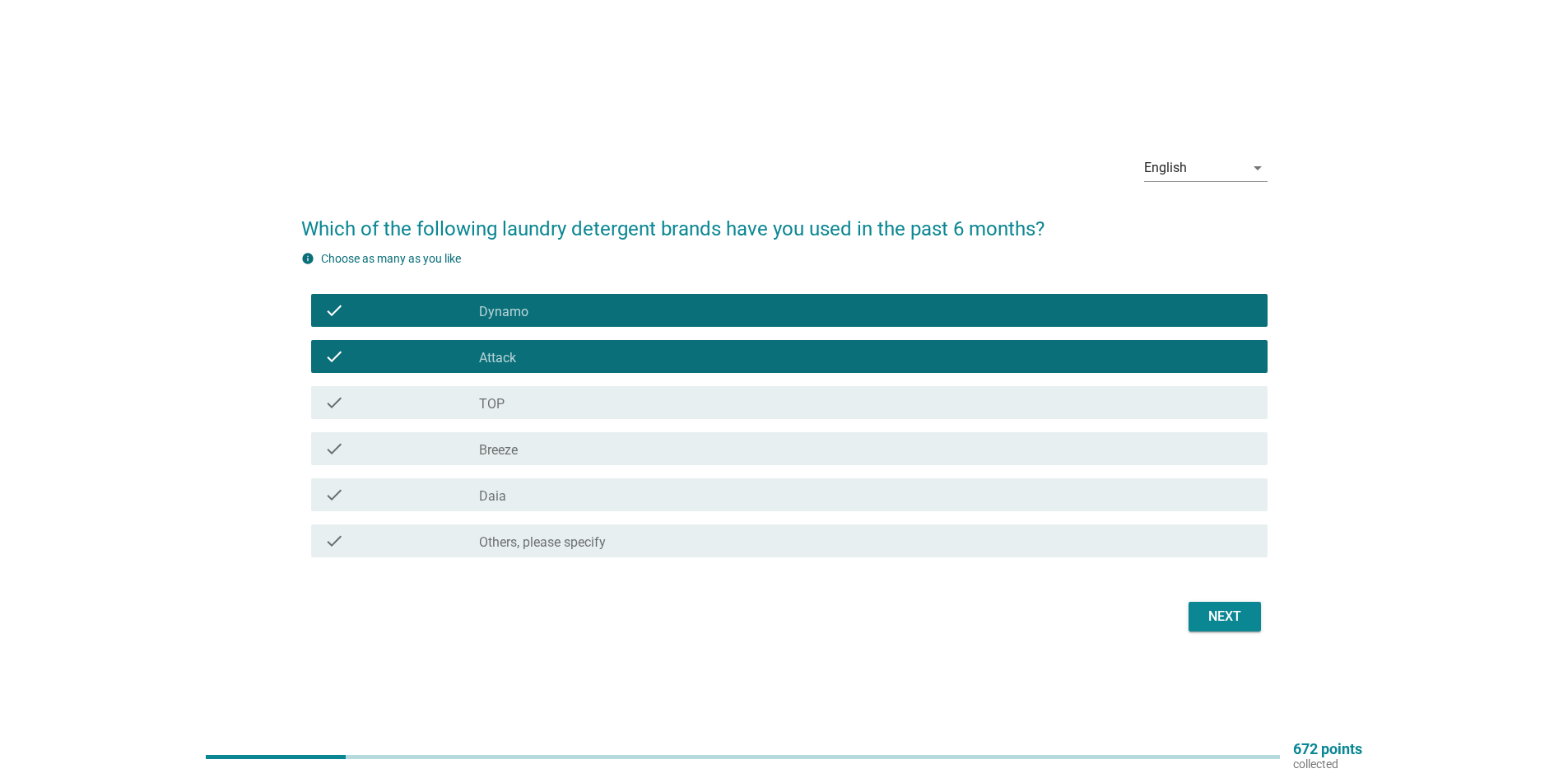
click at [551, 404] on div "check_box TOP" at bounding box center [867, 401] width 775 height 19
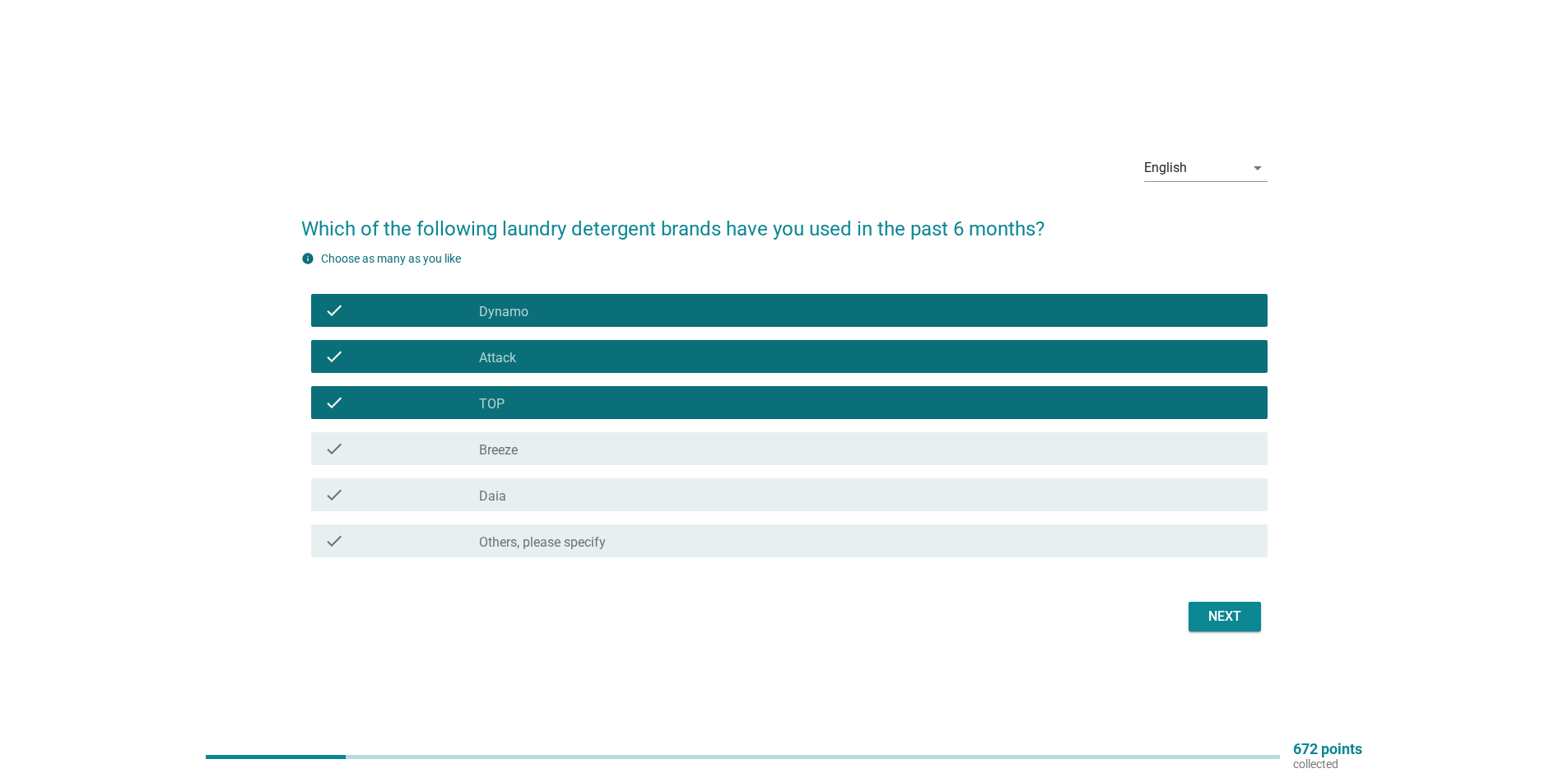
click at [537, 463] on div "check check_box Breeze" at bounding box center [789, 449] width 956 height 33
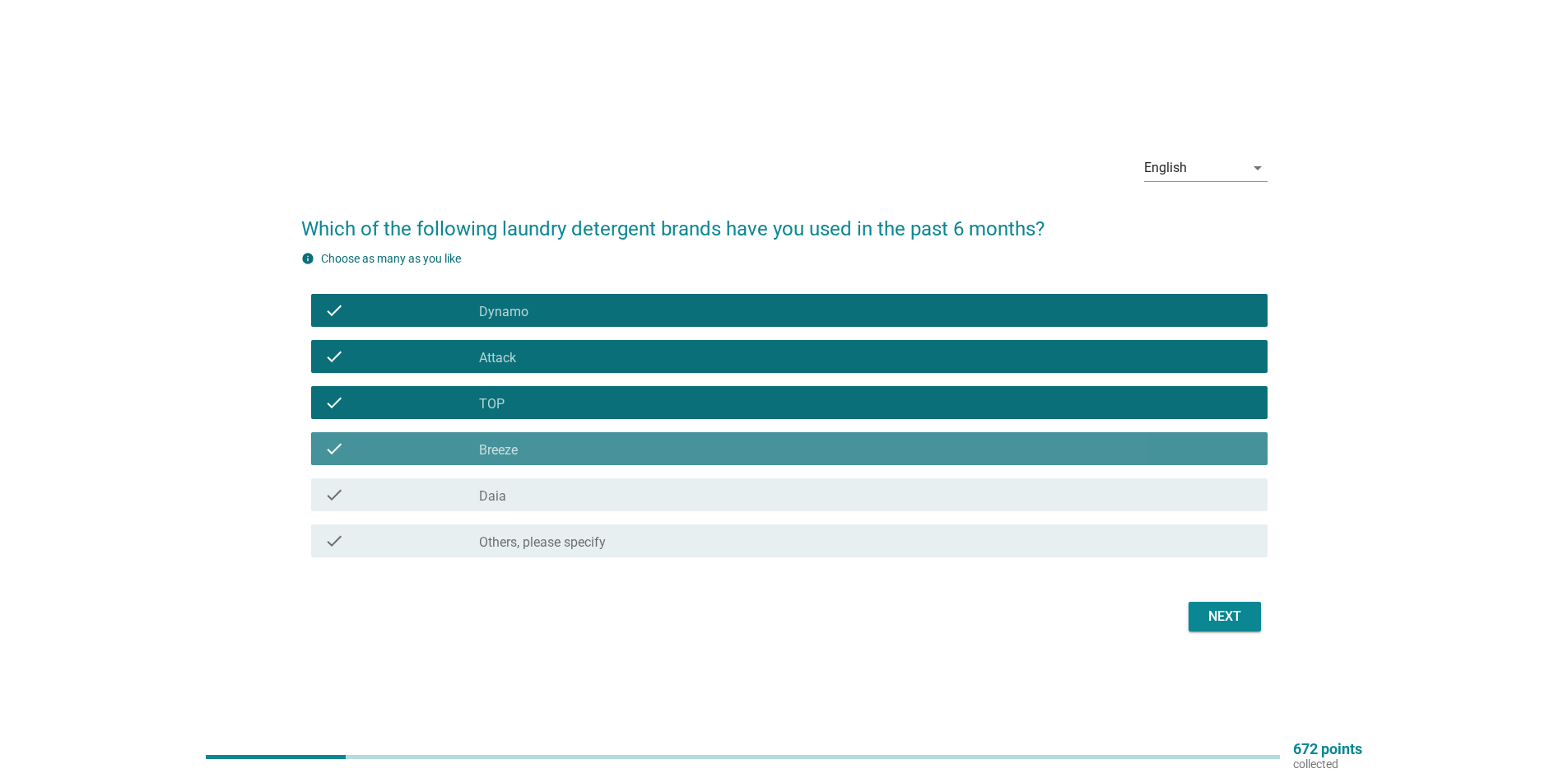
click at [534, 491] on div "check_box Daia" at bounding box center [867, 494] width 775 height 19
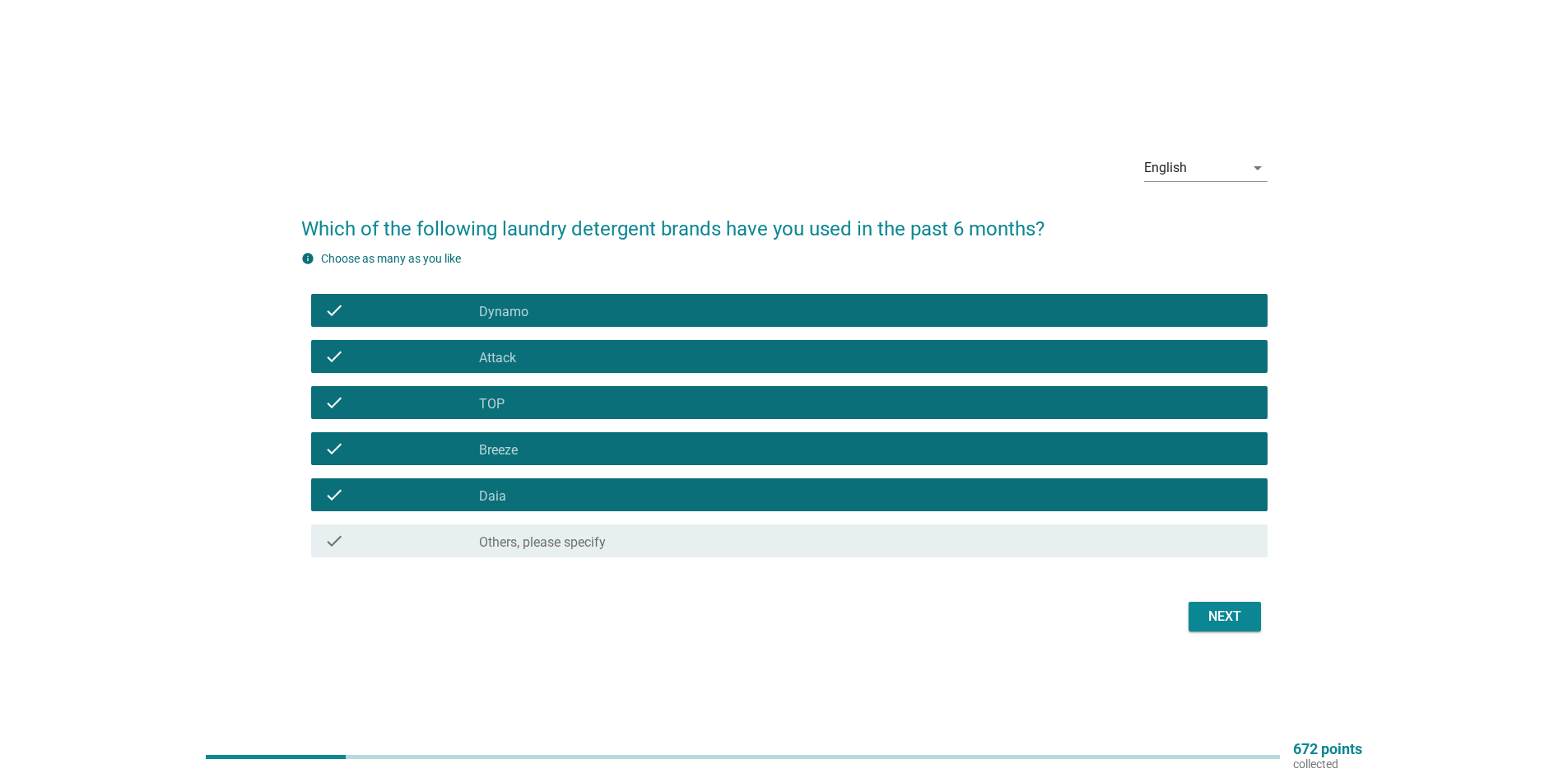
click at [1265, 617] on div "Next" at bounding box center [784, 616] width 966 height 40
click at [1263, 619] on div "Next" at bounding box center [784, 616] width 966 height 40
click at [1250, 617] on button "Next" at bounding box center [1225, 616] width 72 height 30
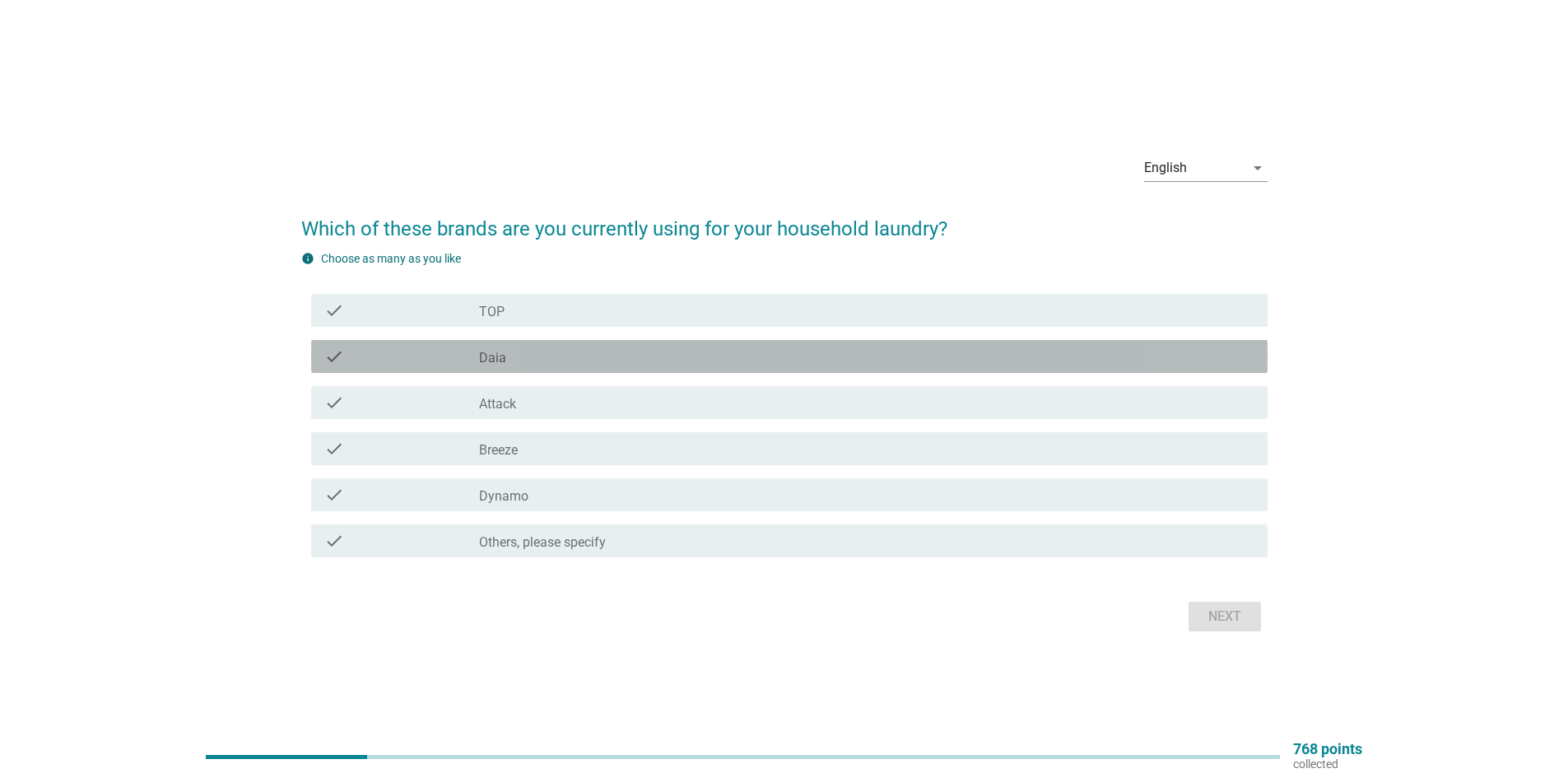
click at [532, 361] on div "check_box Daia" at bounding box center [867, 355] width 775 height 19
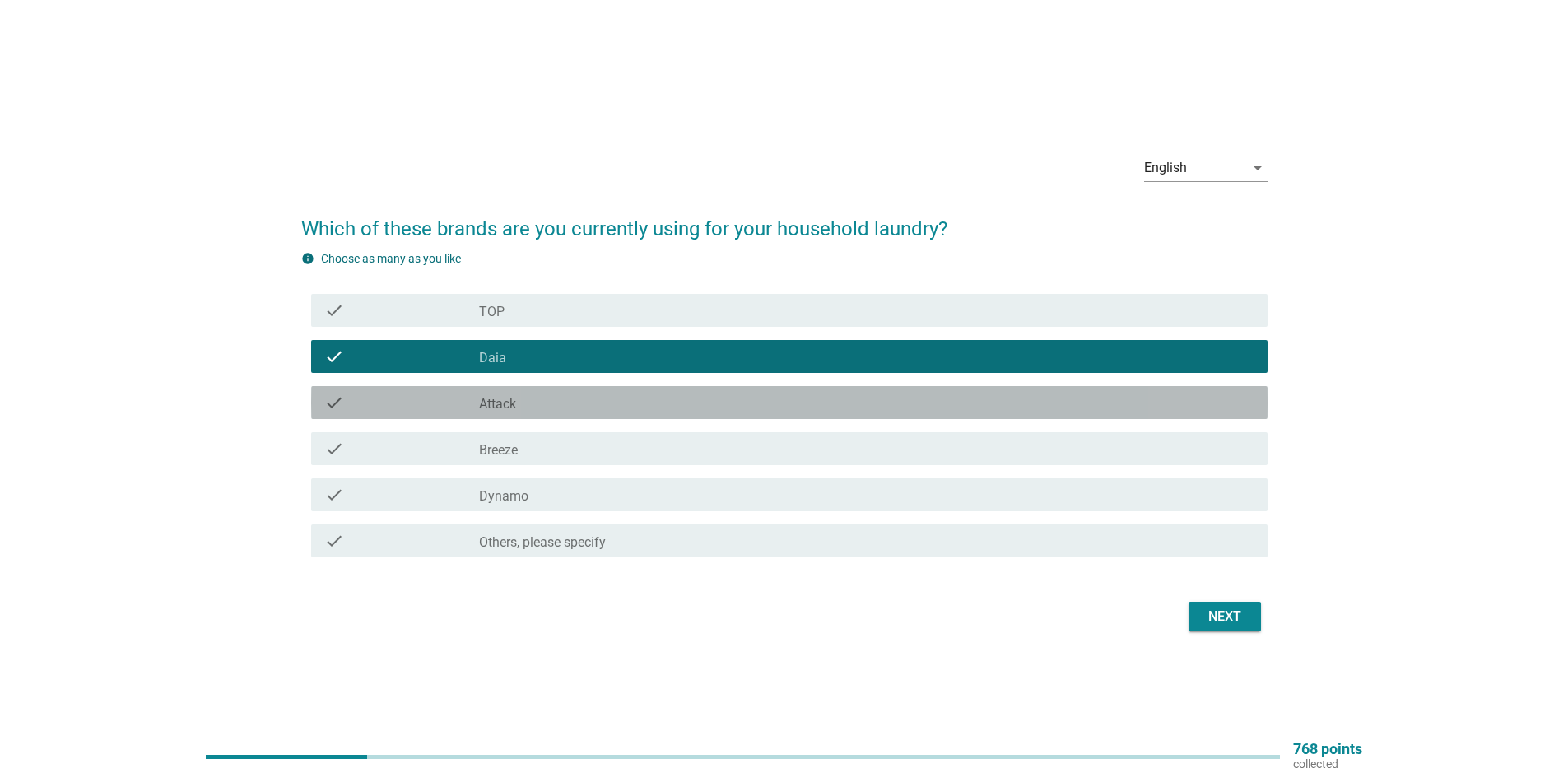
click at [542, 400] on div "check_box Attack" at bounding box center [867, 401] width 775 height 19
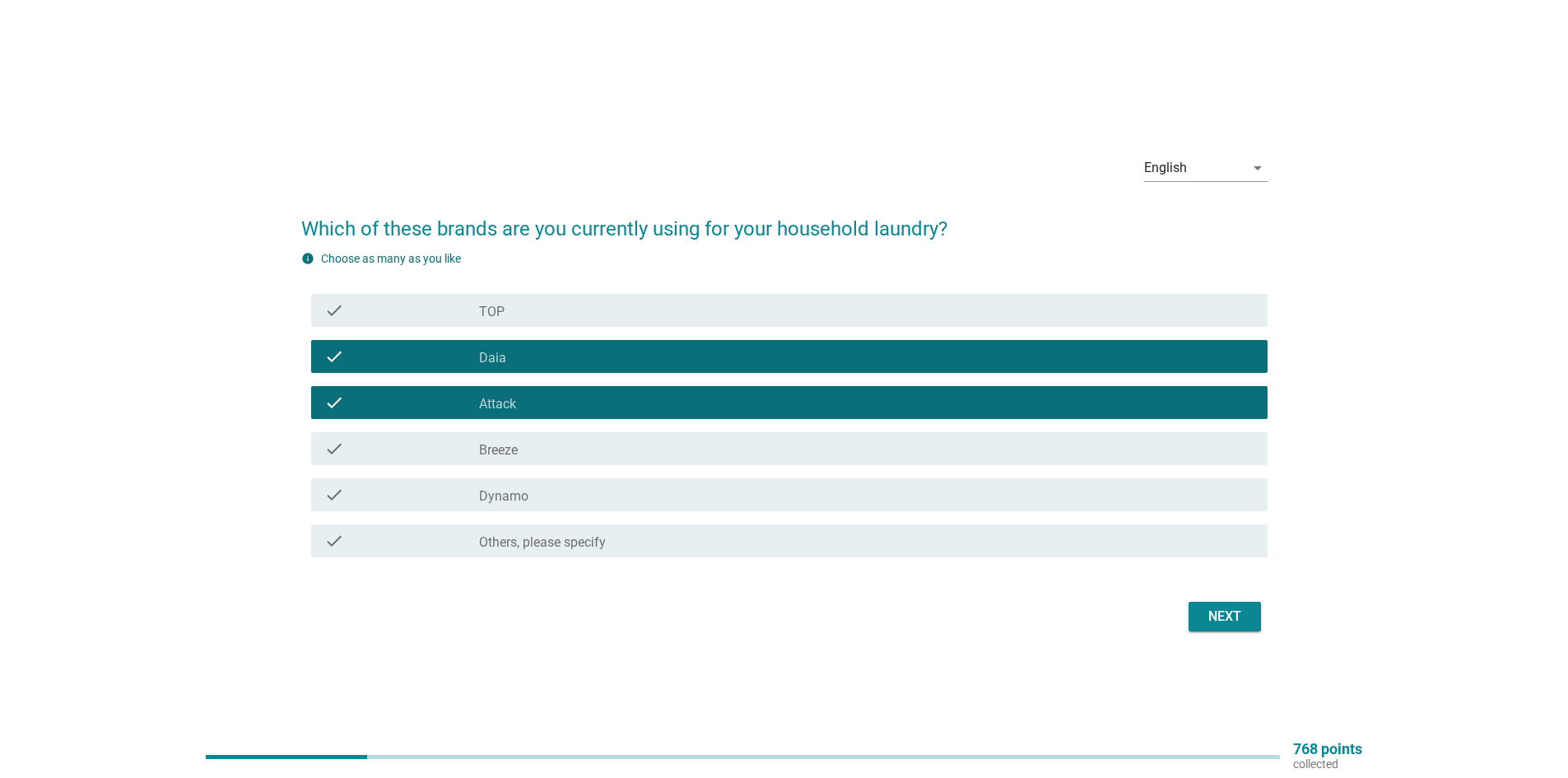
click at [535, 450] on div "check_box Breeze" at bounding box center [867, 448] width 775 height 19
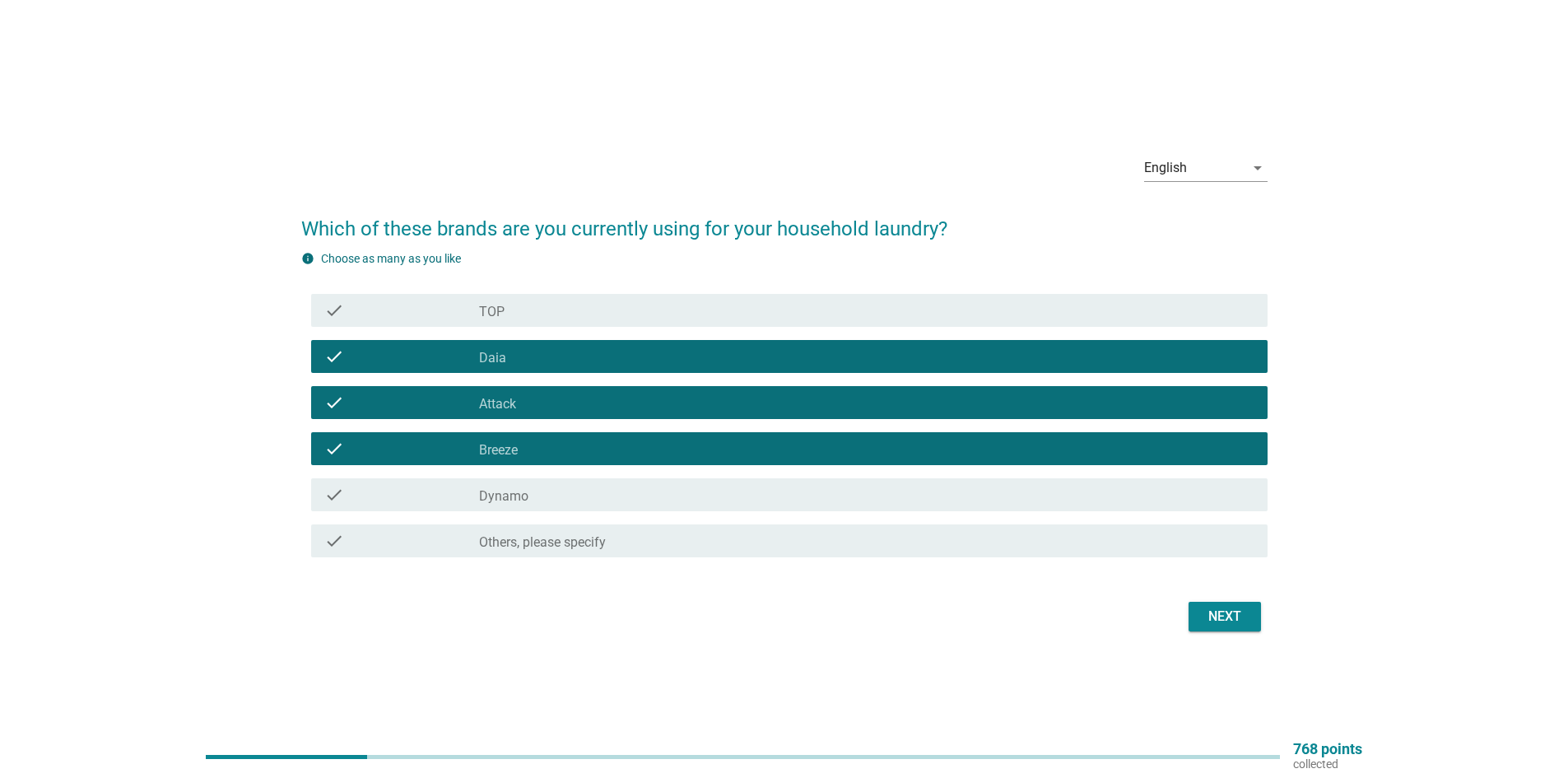
click at [1214, 604] on button "Next" at bounding box center [1225, 616] width 72 height 30
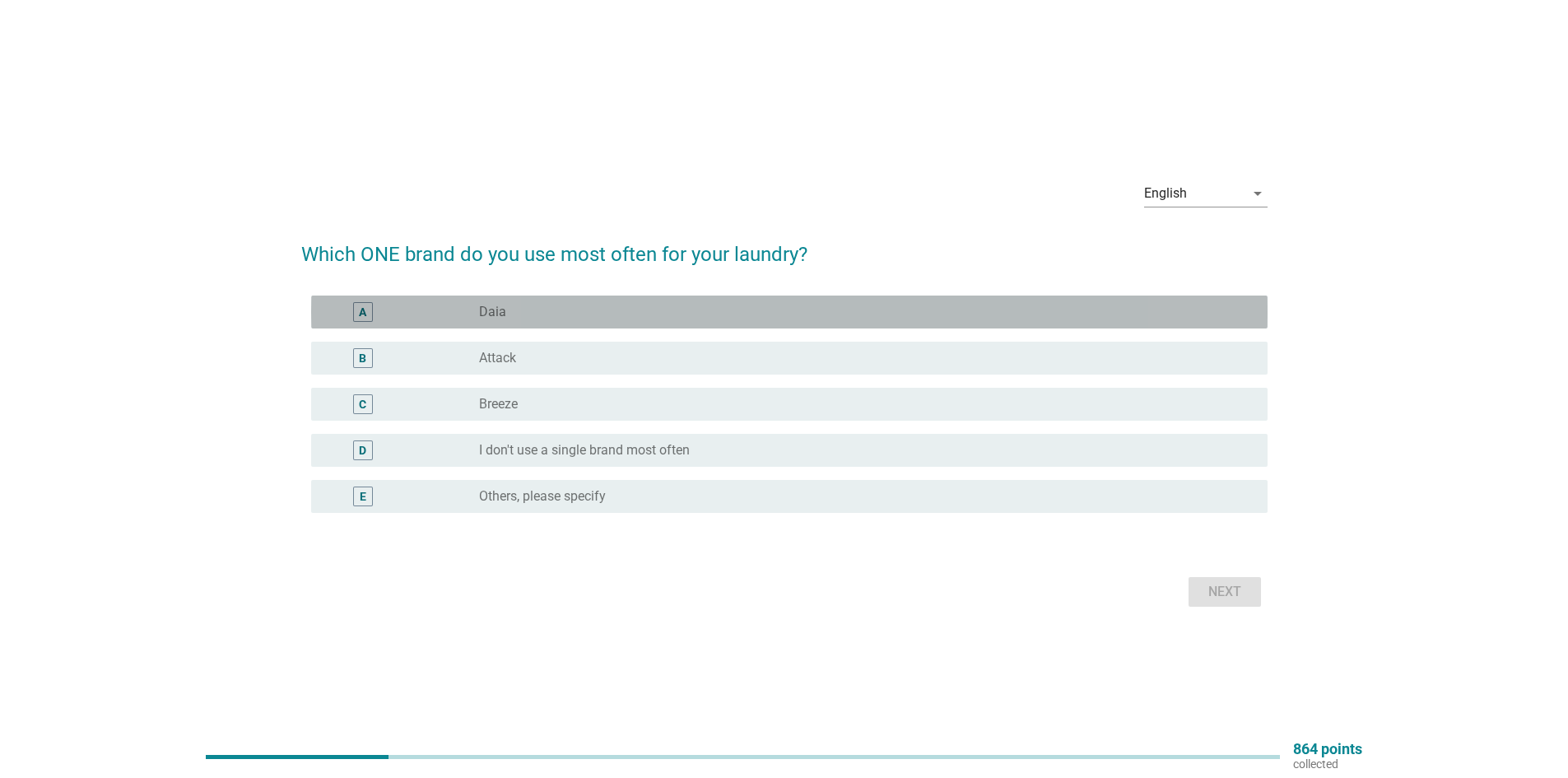
click at [594, 308] on div "radio_button_unchecked Daia" at bounding box center [860, 312] width 762 height 17
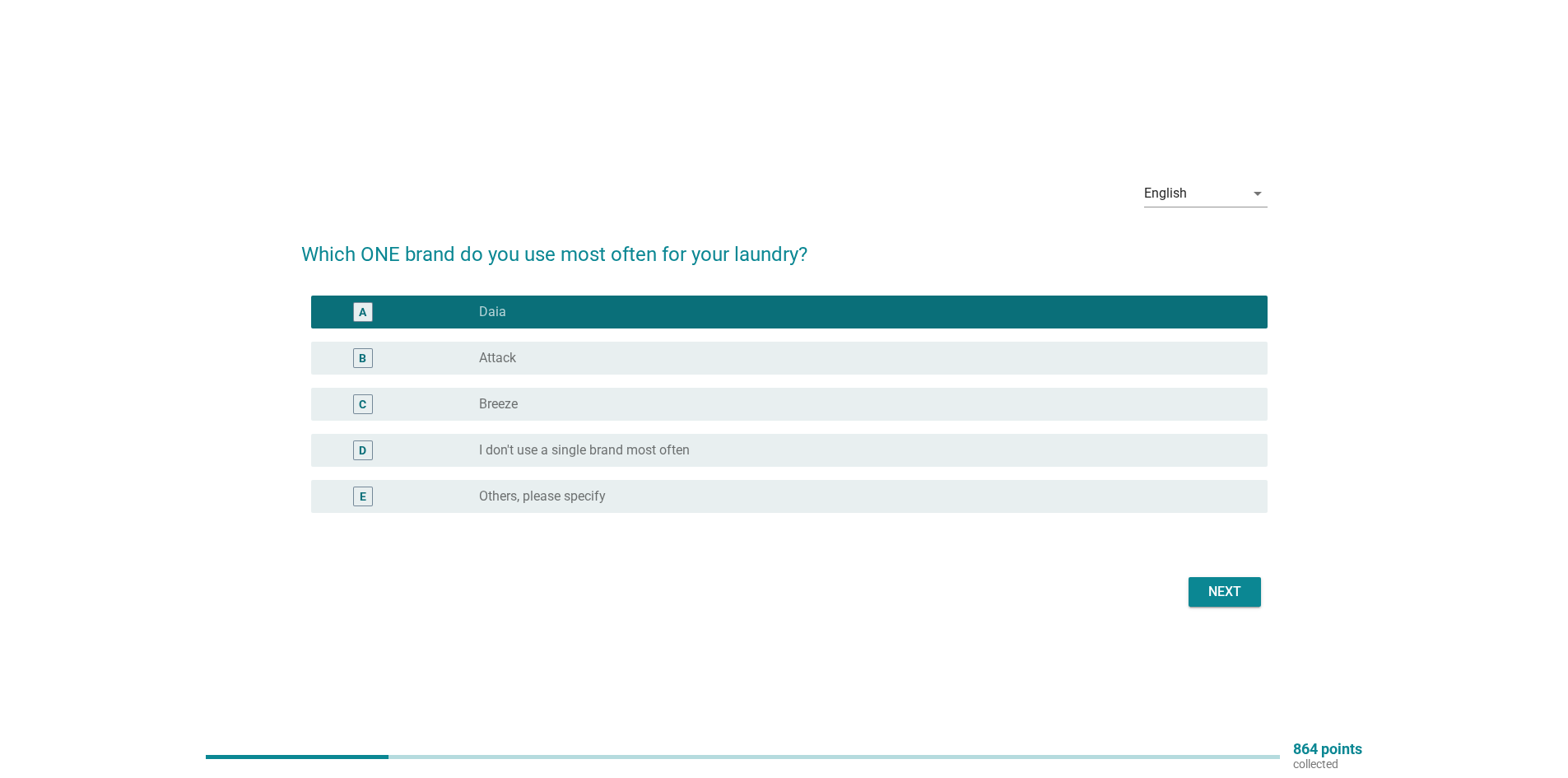
click at [617, 467] on div "D radio_button_unchecked I don't use a single brand most often" at bounding box center [784, 450] width 966 height 46
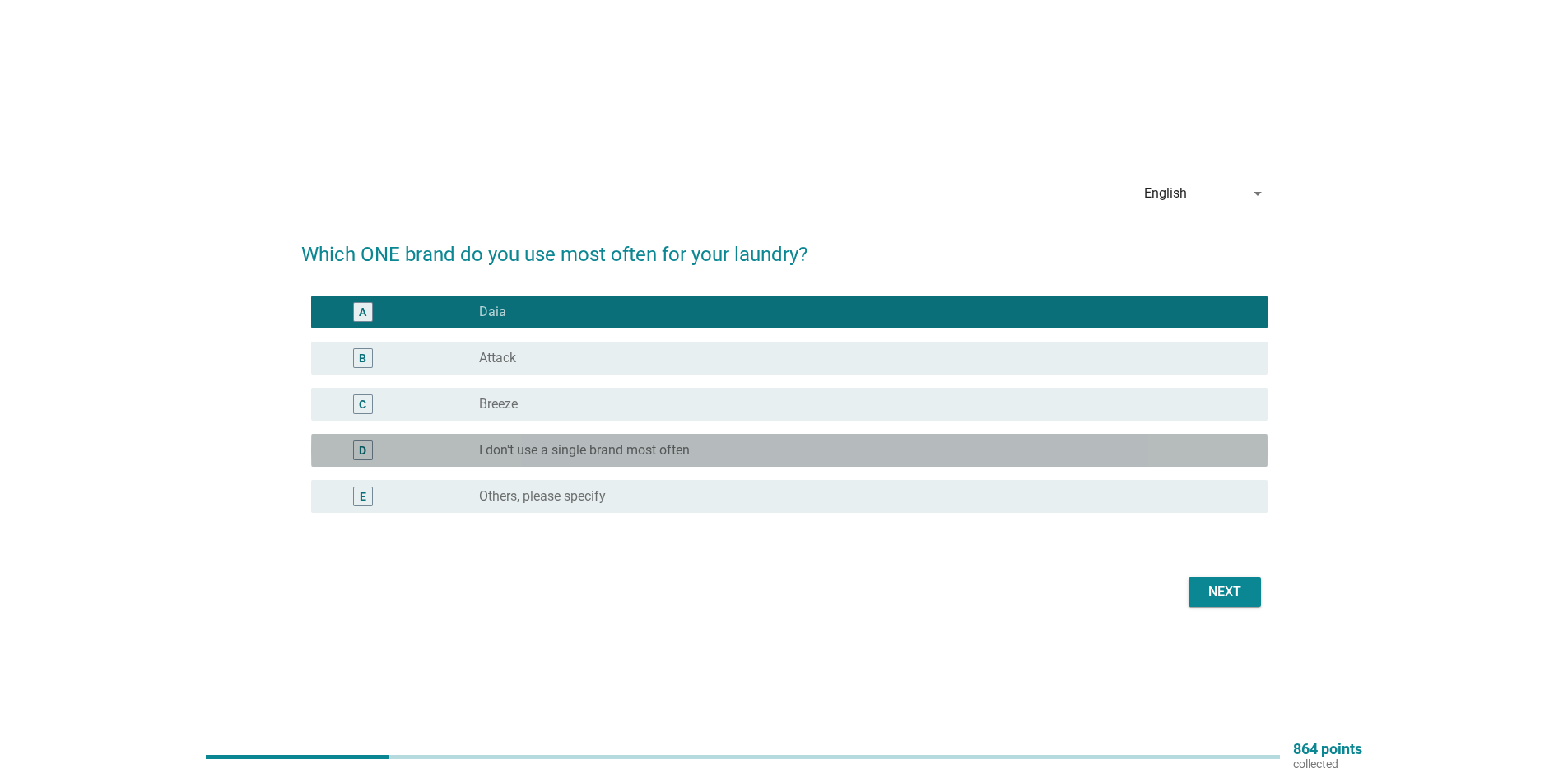
click at [608, 454] on label "I don't use a single brand most often" at bounding box center [584, 450] width 210 height 17
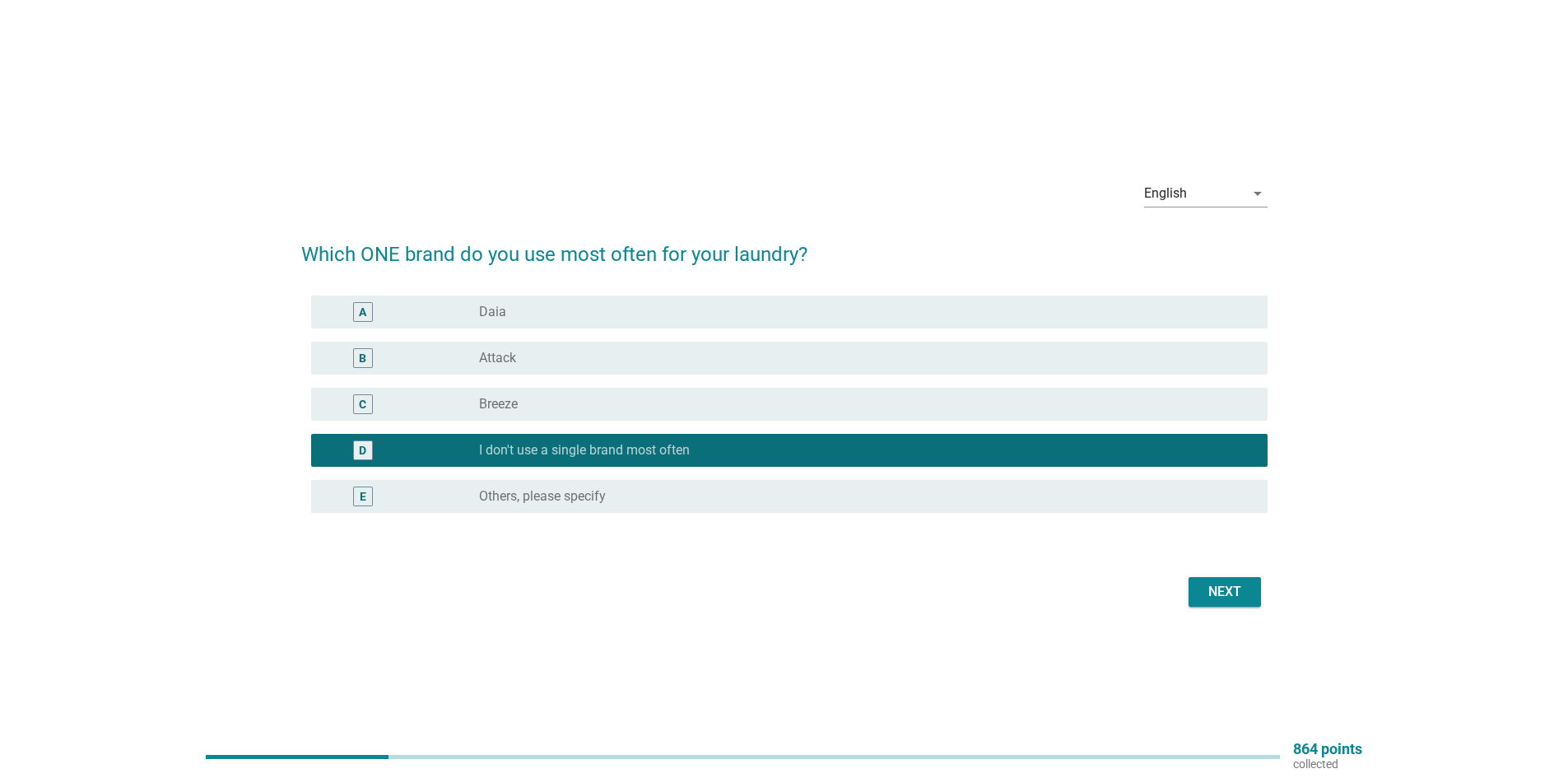
click at [568, 310] on div "radio_button_unchecked Daia" at bounding box center [860, 312] width 762 height 17
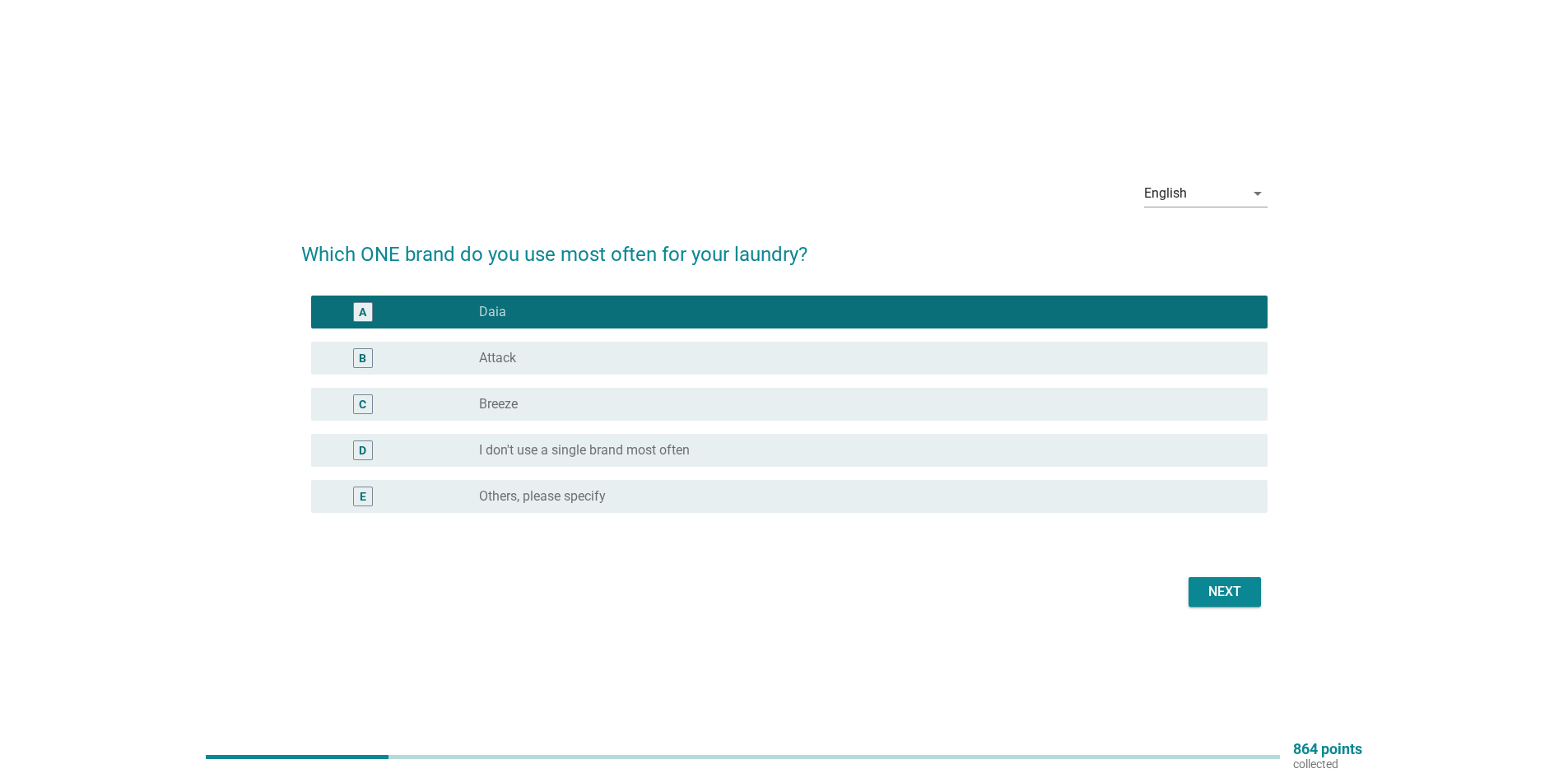
click at [1227, 585] on div "Next" at bounding box center [1225, 591] width 46 height 19
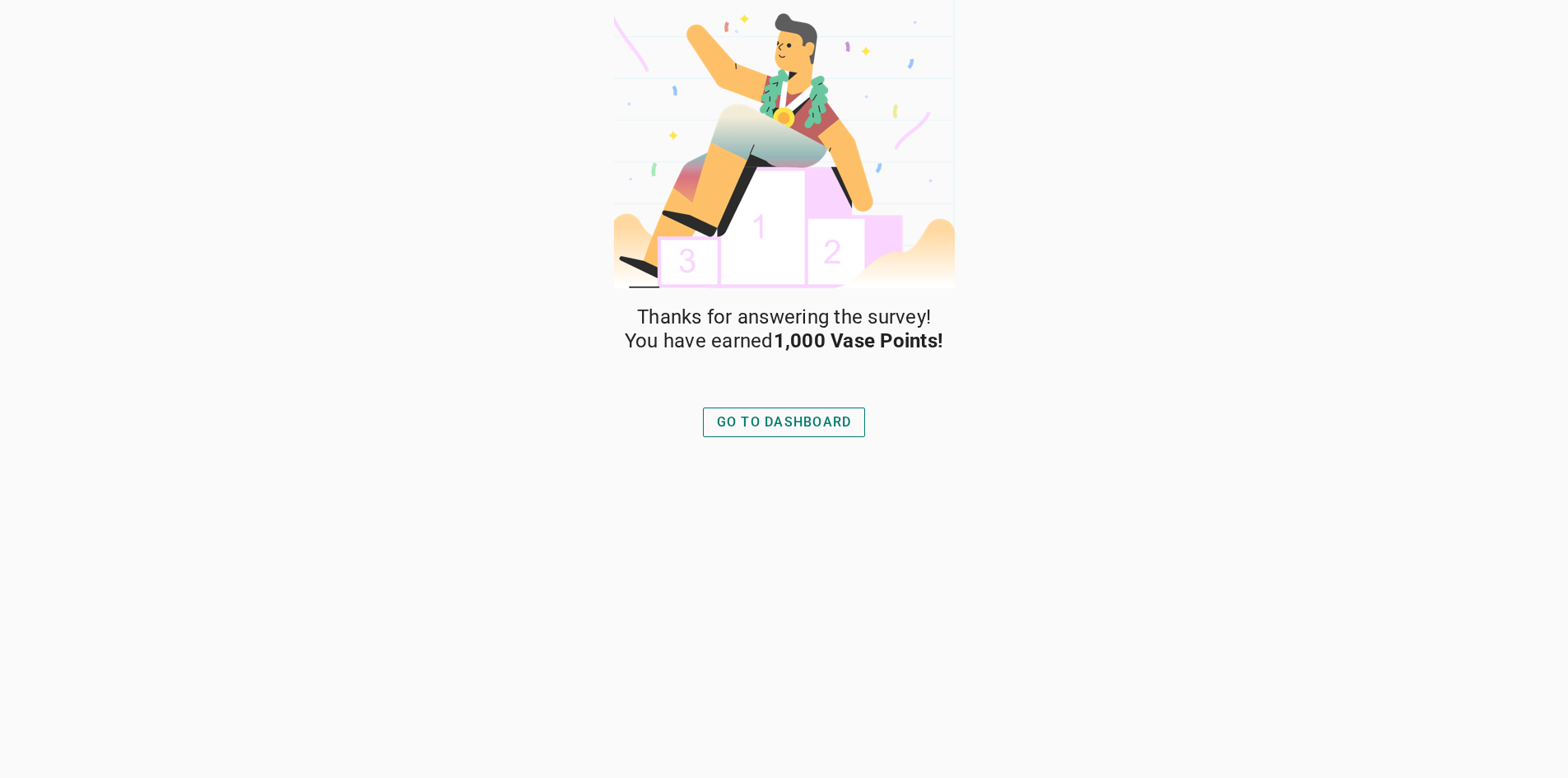
click at [818, 433] on button "GO TO DASHBOARD" at bounding box center [784, 422] width 163 height 30
